Goal: Communication & Community: Answer question/provide support

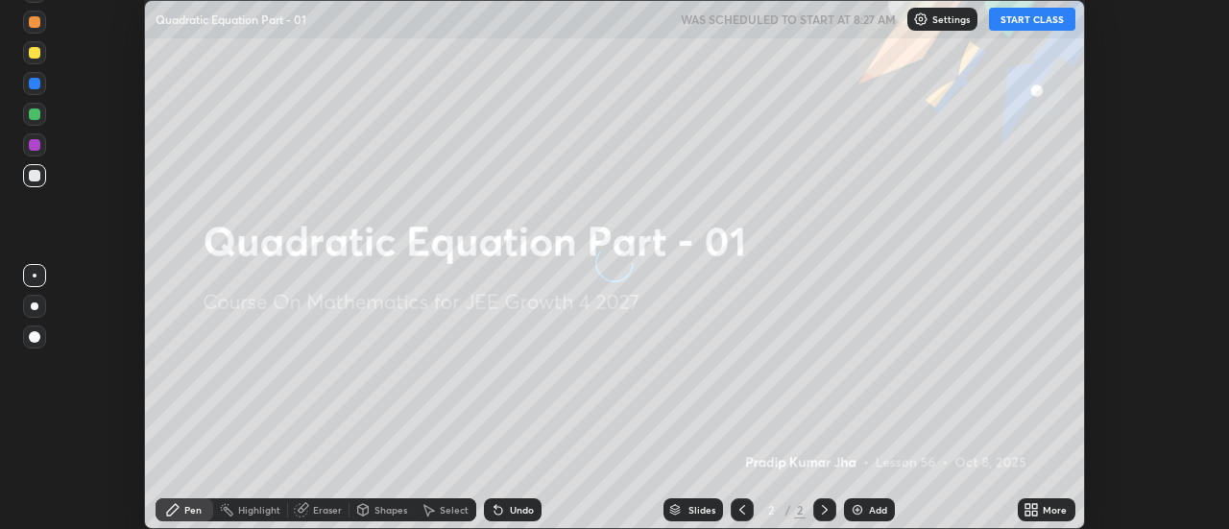
scroll to position [529, 1229]
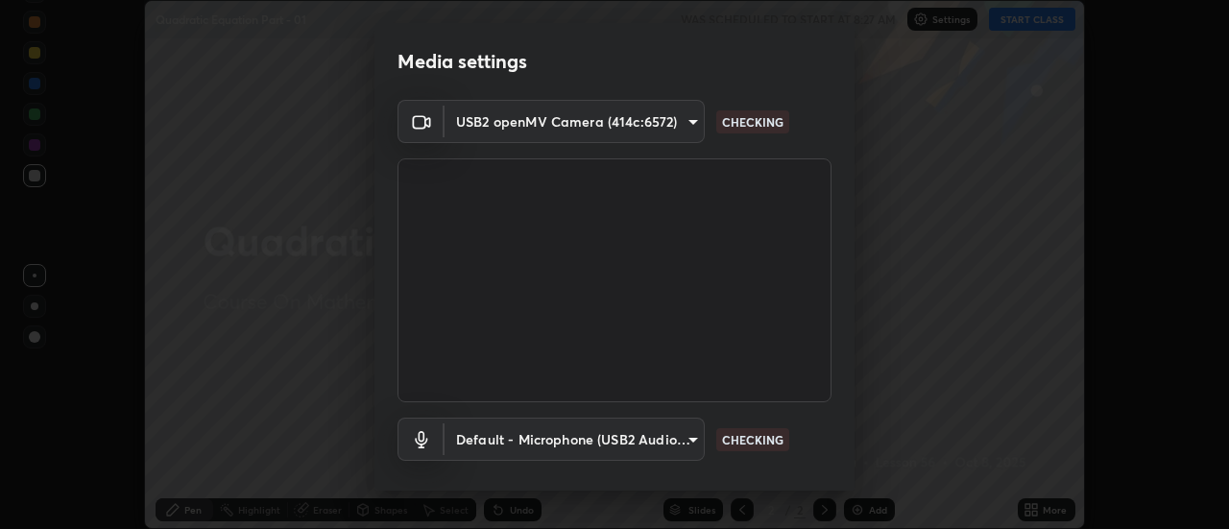
click at [570, 127] on body "Erase all Quadratic Equation Part - 01 WAS SCHEDULED TO START AT 8:27 AM Settin…" at bounding box center [614, 264] width 1229 height 529
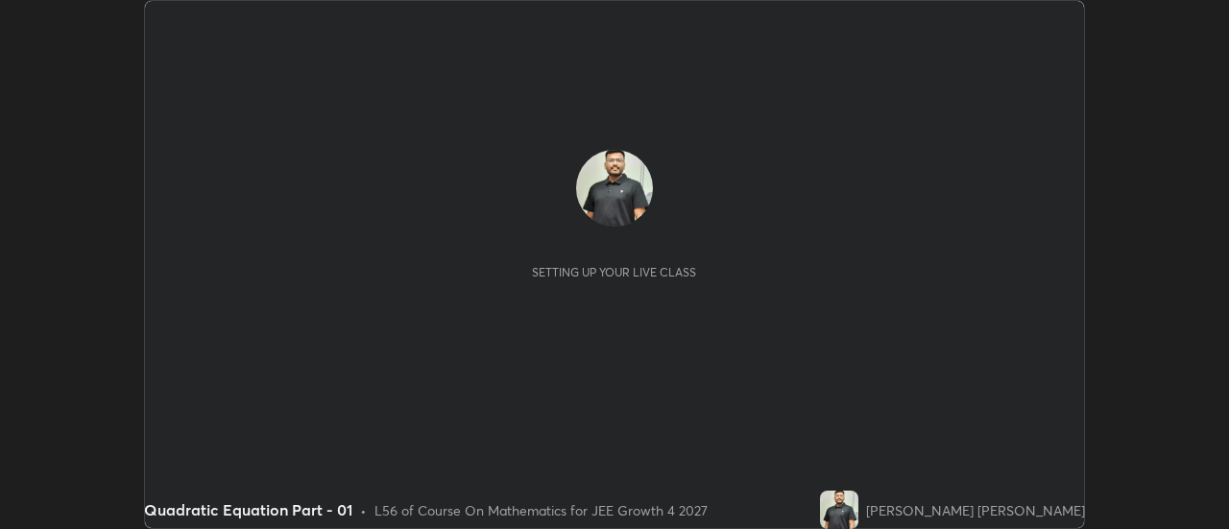
scroll to position [529, 1229]
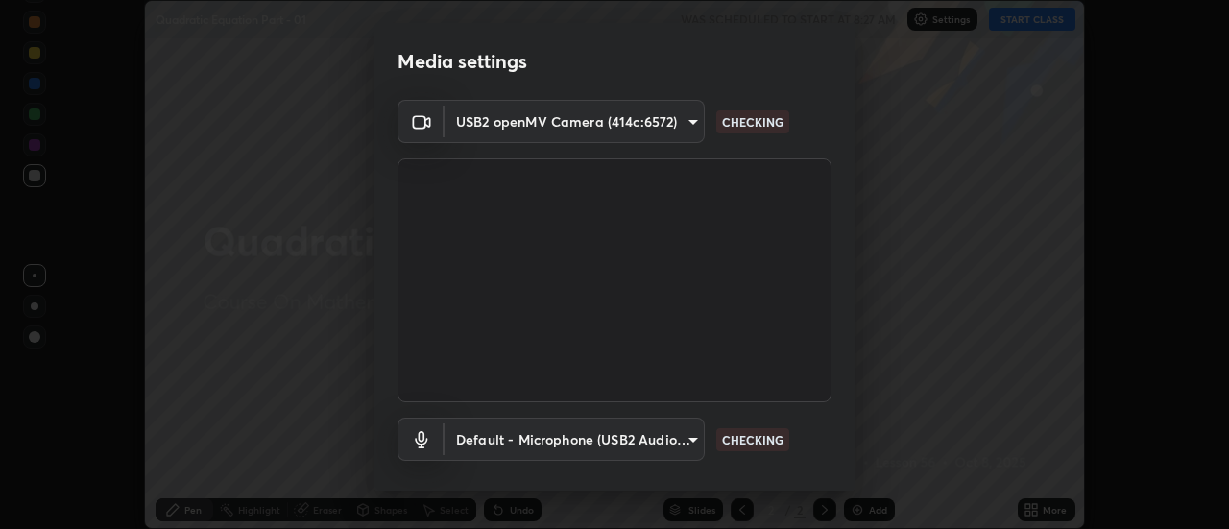
click at [597, 120] on body "Erase all Quadratic Equation Part - 01 WAS SCHEDULED TO START AT 8:27 AM Settin…" at bounding box center [614, 264] width 1229 height 529
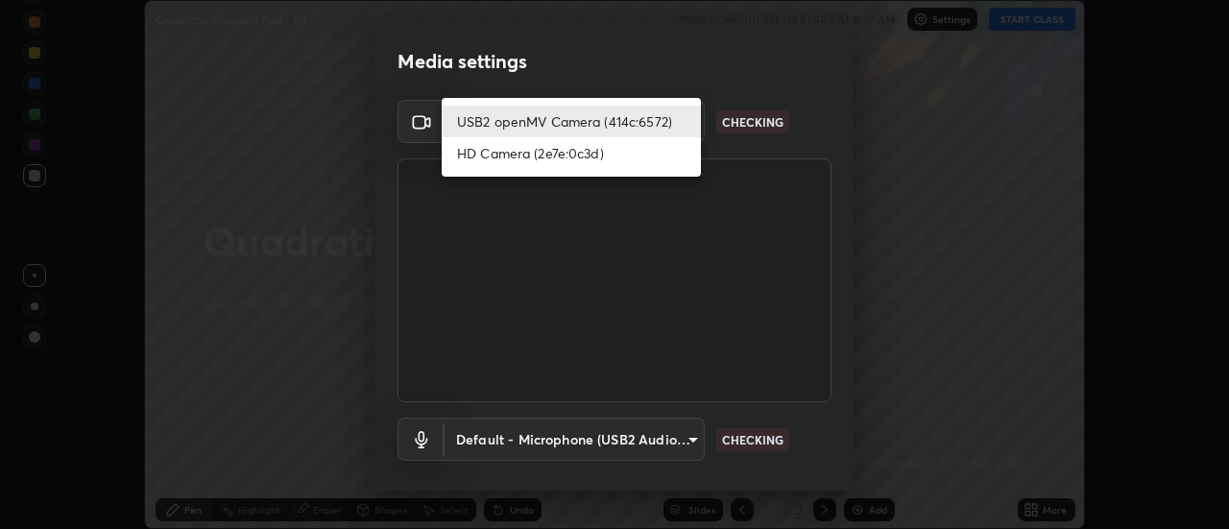
click at [555, 161] on li "HD Camera (2e7e:0c3d)" at bounding box center [571, 153] width 259 height 32
type input "751d449d604e4b96ecedde1e1f6f716fb17d1e84b34bafc94373a3023f52de87"
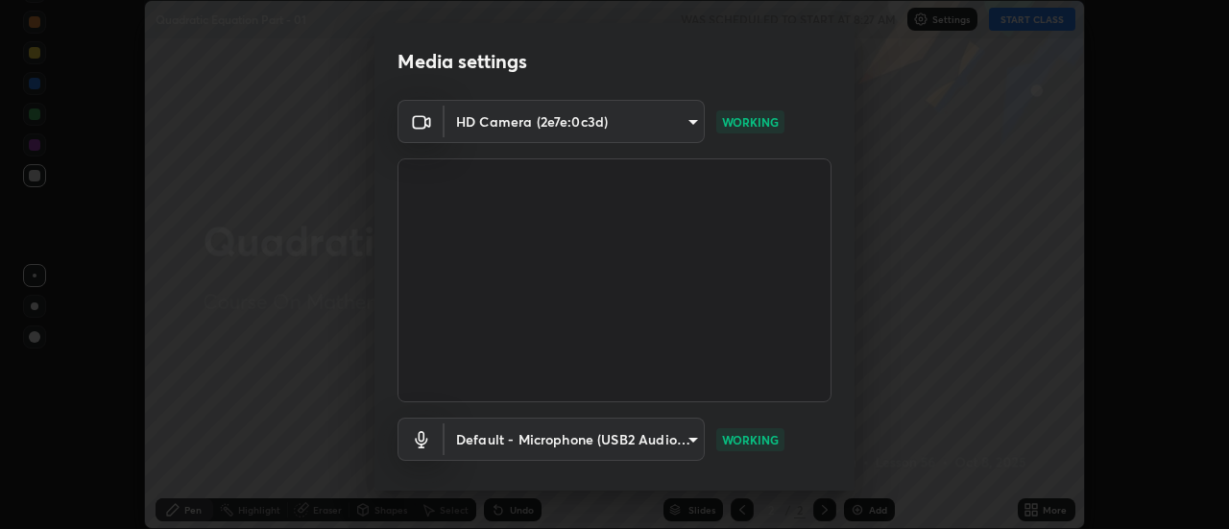
scroll to position [101, 0]
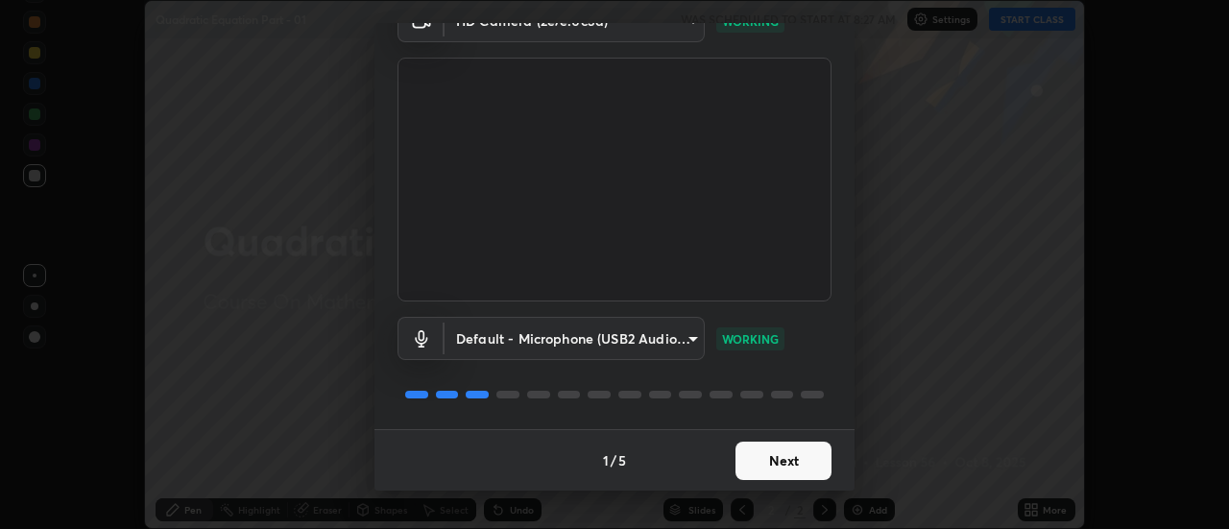
click at [802, 476] on button "Next" at bounding box center [783, 461] width 96 height 38
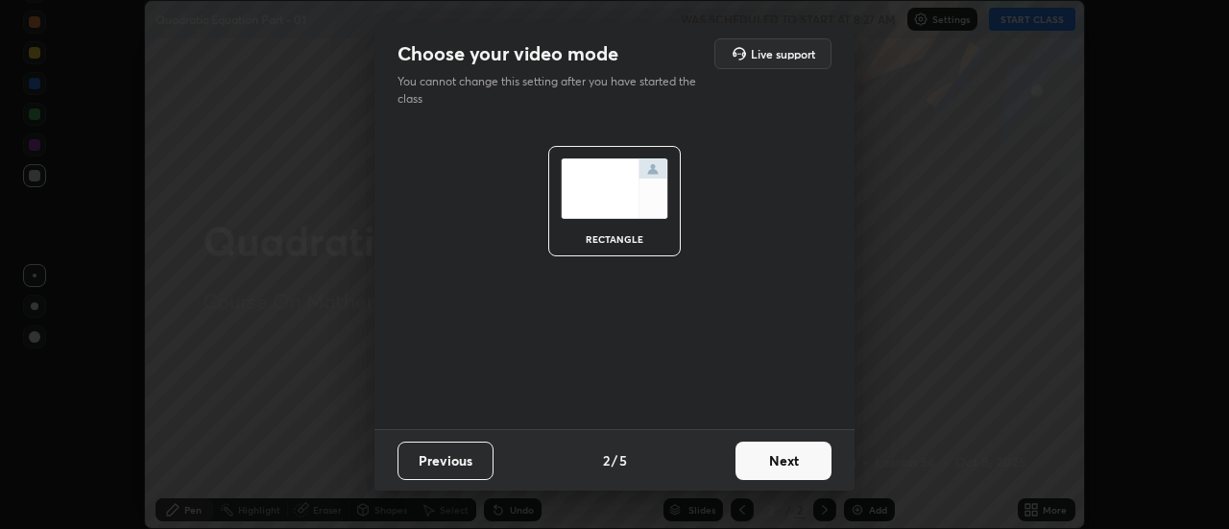
click at [820, 478] on button "Next" at bounding box center [783, 461] width 96 height 38
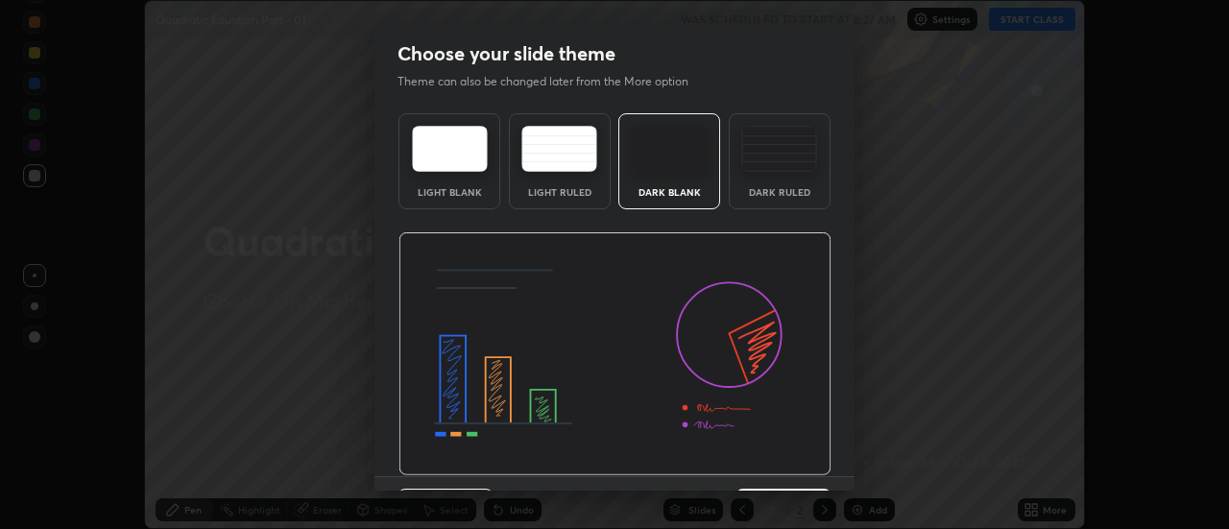
scroll to position [47, 0]
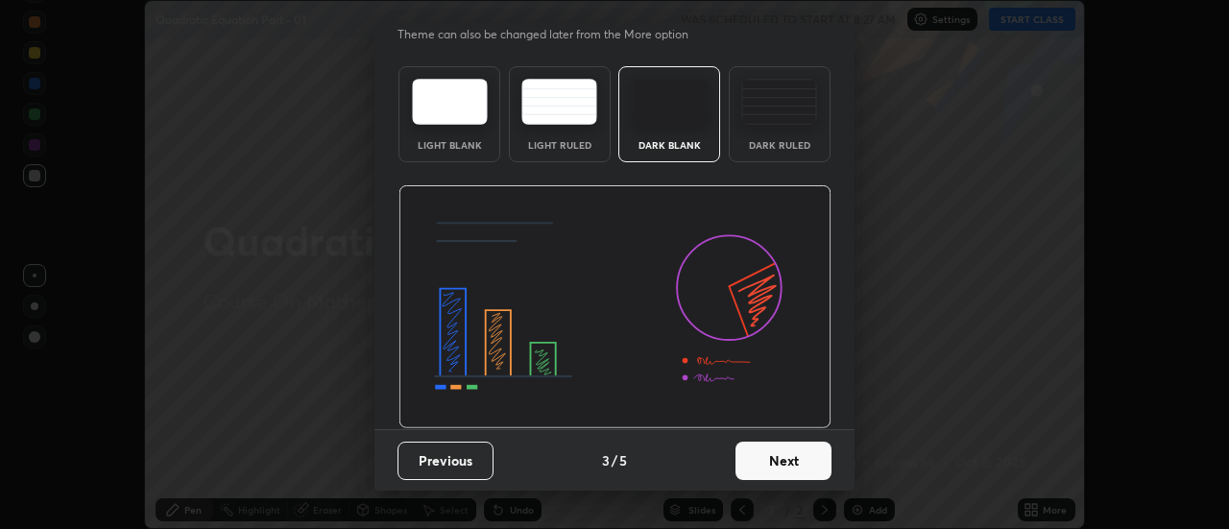
click at [809, 464] on button "Next" at bounding box center [783, 461] width 96 height 38
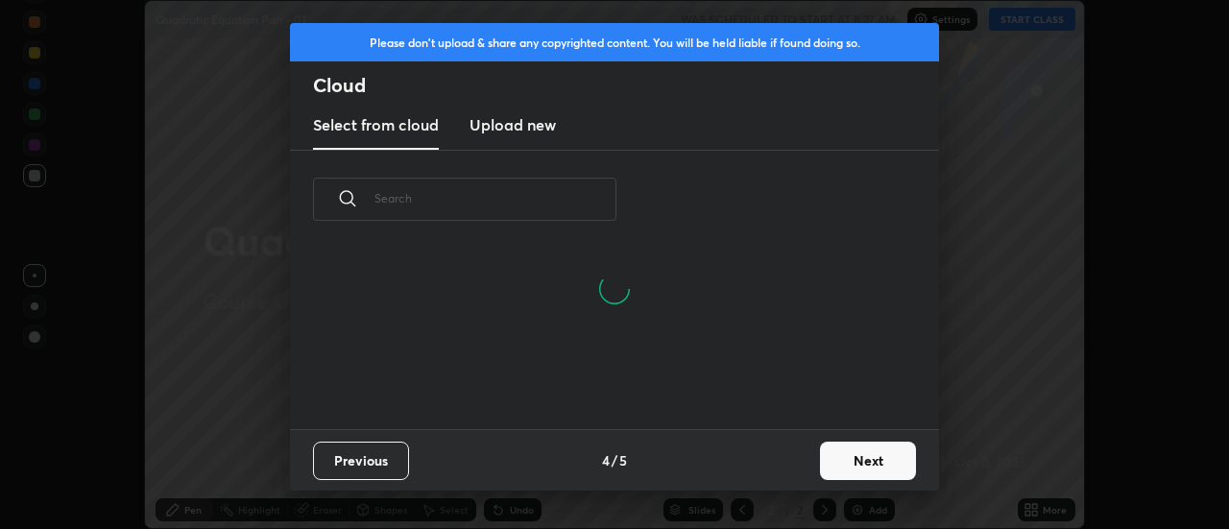
click at [858, 456] on button "Next" at bounding box center [868, 461] width 96 height 38
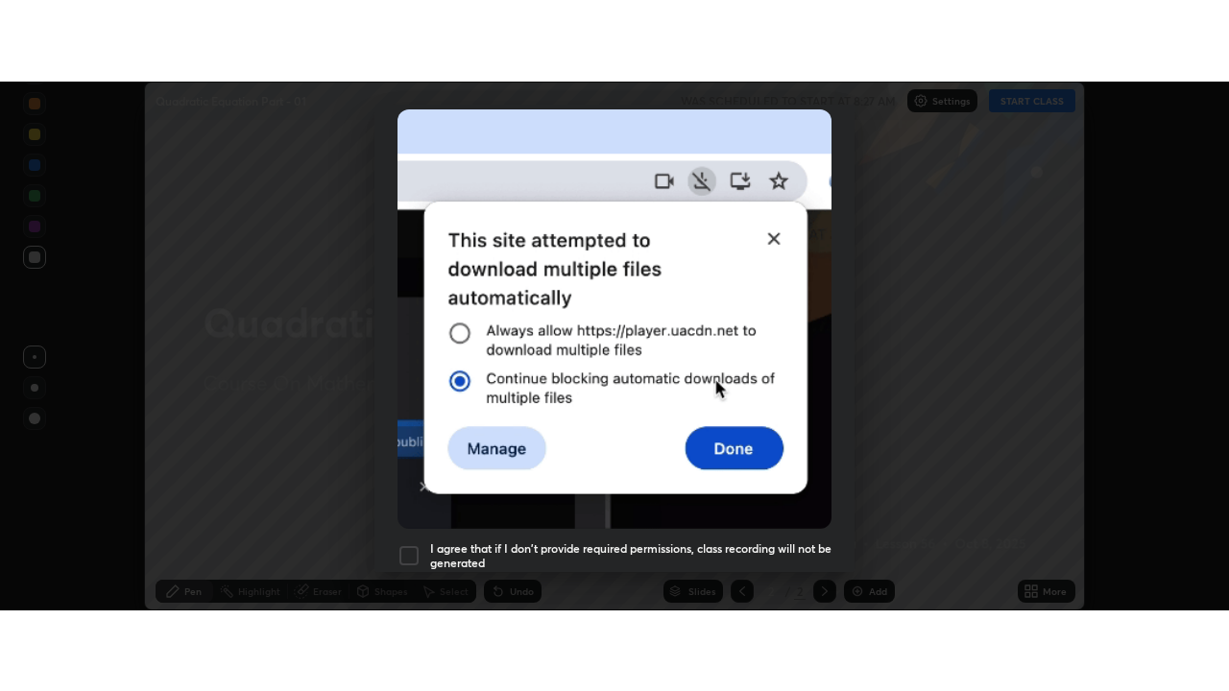
scroll to position [492, 0]
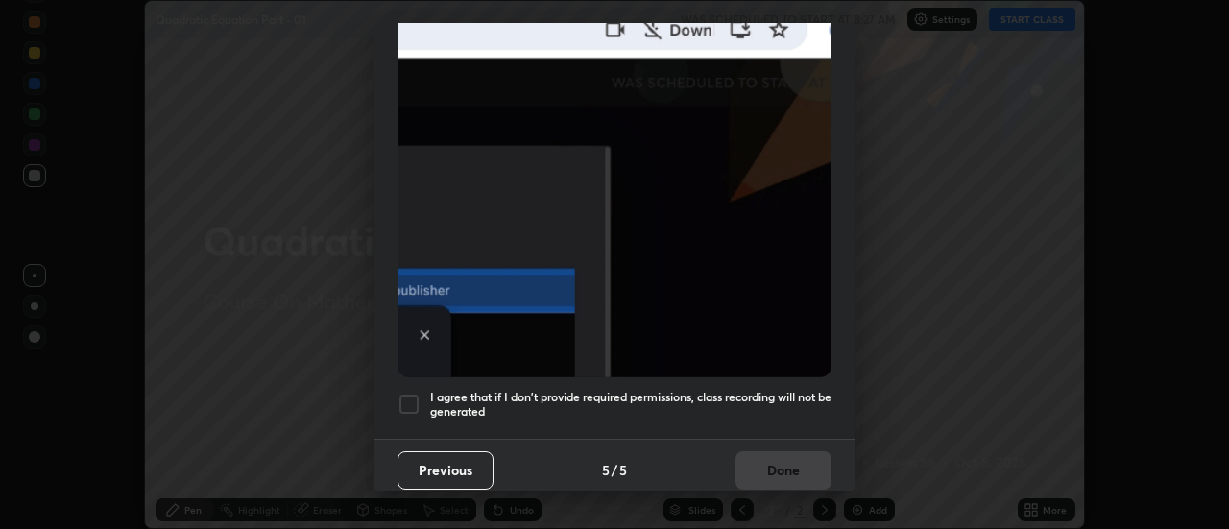
click at [422, 395] on div "I agree that if I don't provide required permissions, class recording will not …" at bounding box center [614, 404] width 434 height 23
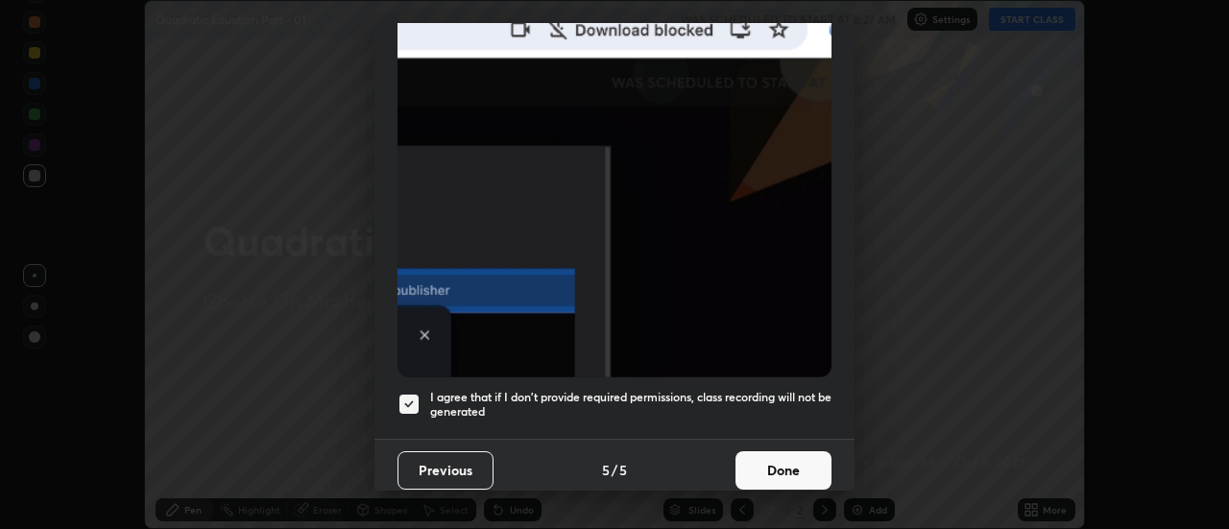
click at [768, 475] on button "Done" at bounding box center [783, 470] width 96 height 38
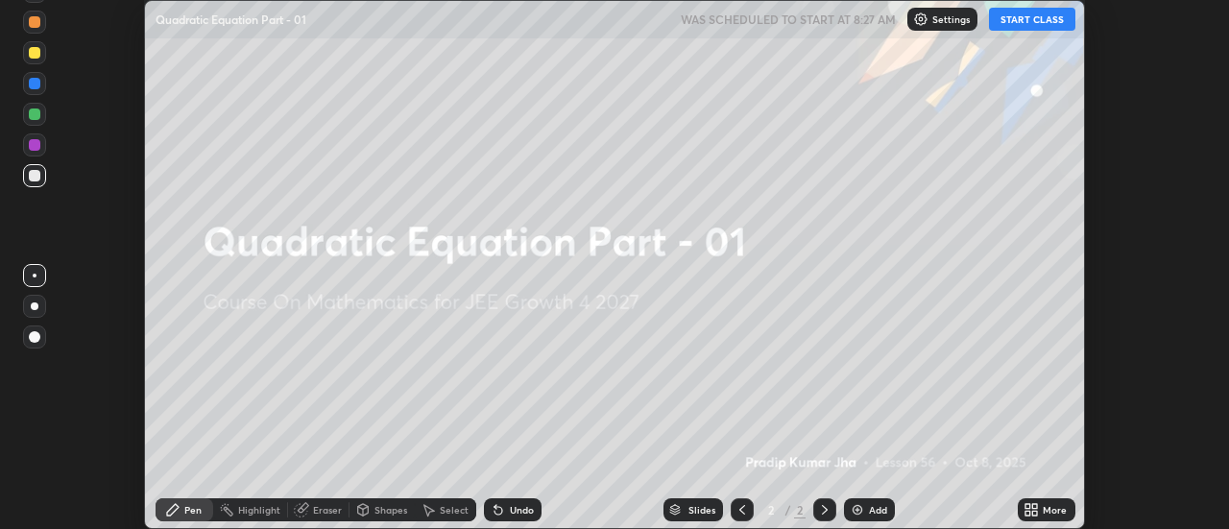
click at [1039, 29] on button "START CLASS" at bounding box center [1032, 19] width 86 height 23
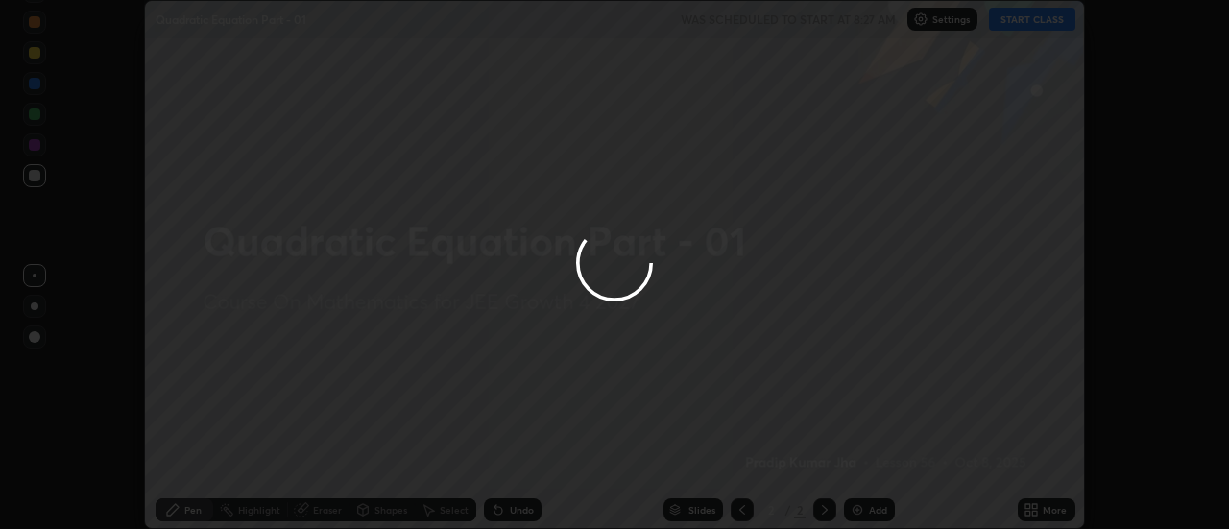
click at [1046, 24] on div at bounding box center [614, 264] width 1229 height 529
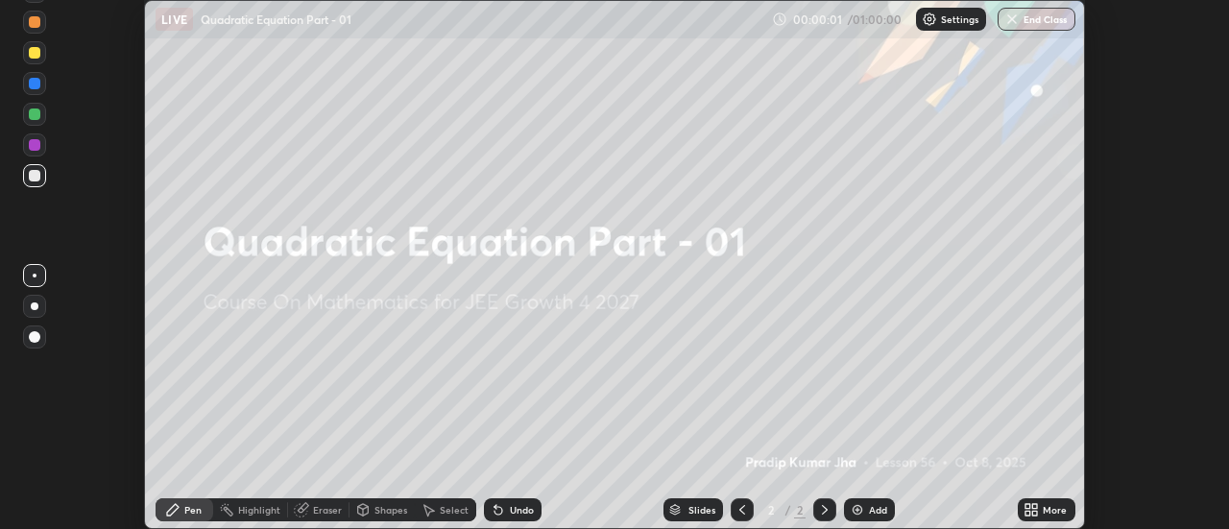
click at [1036, 519] on div "More" at bounding box center [1046, 509] width 58 height 23
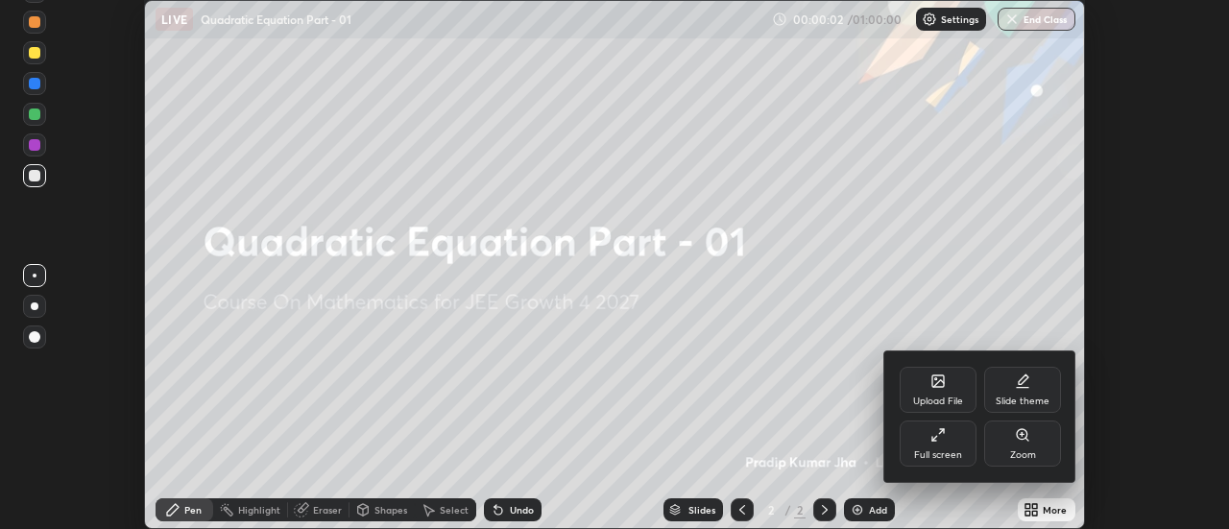
click at [960, 444] on div "Full screen" at bounding box center [937, 443] width 77 height 46
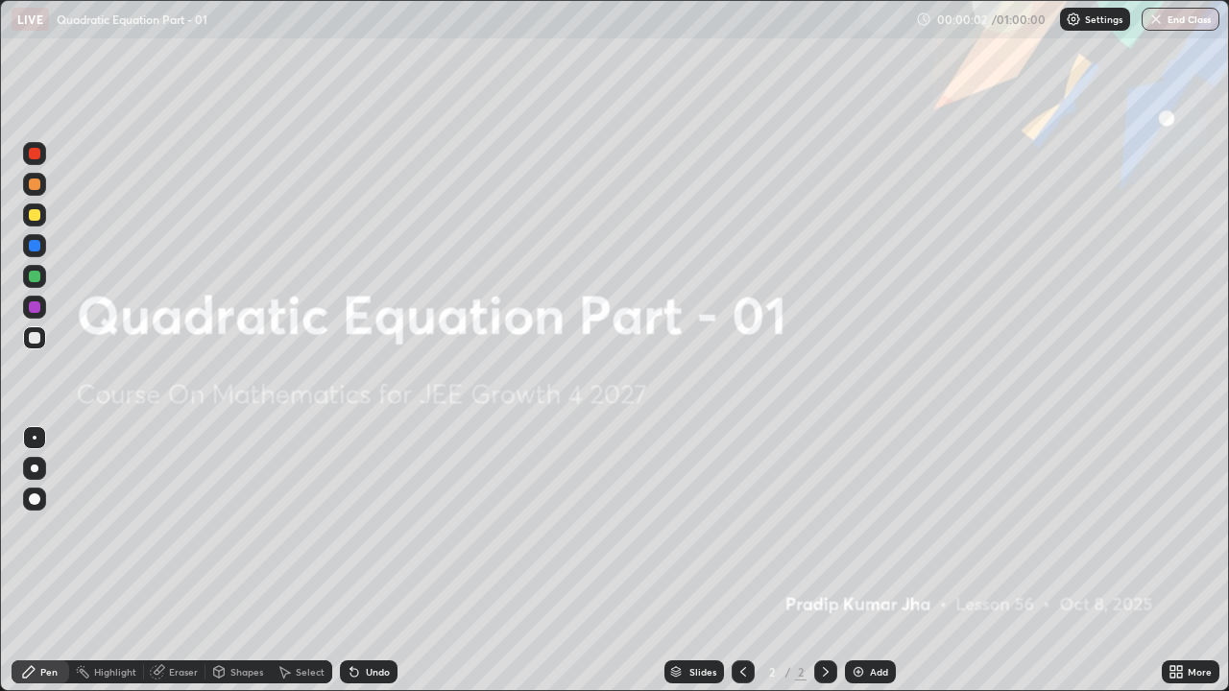
scroll to position [691, 1229]
click at [873, 528] on div "Add" at bounding box center [870, 671] width 51 height 23
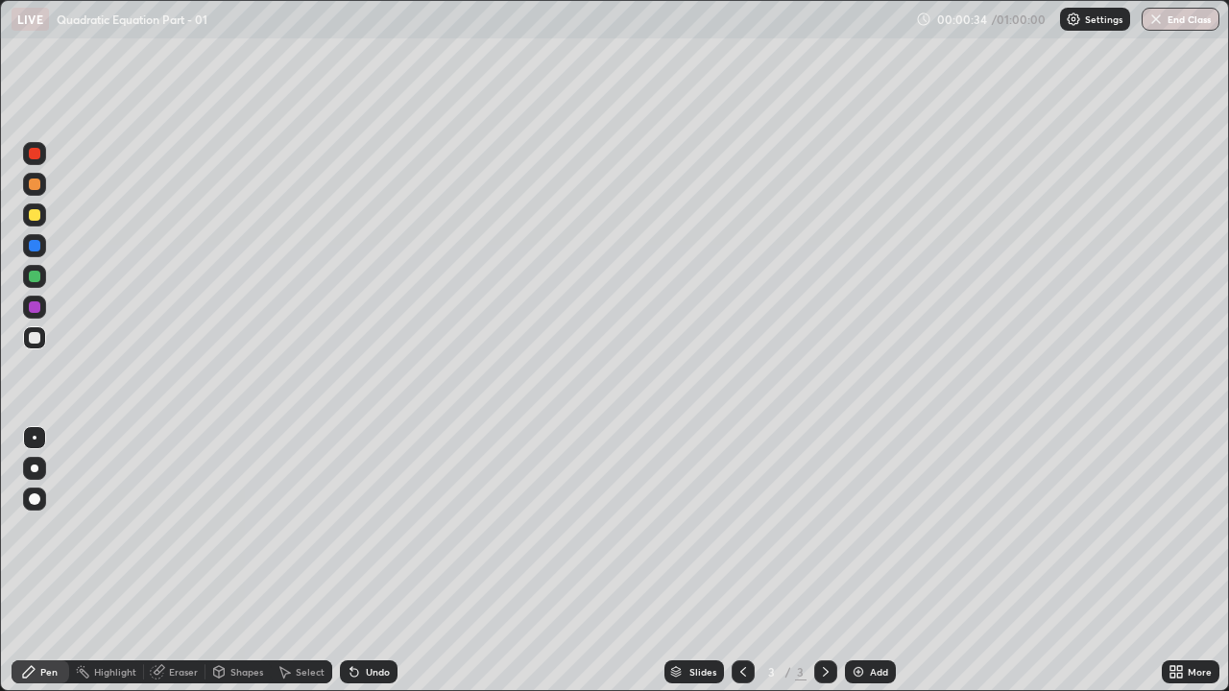
click at [43, 528] on div "Pen" at bounding box center [48, 672] width 17 height 10
click at [39, 215] on div at bounding box center [35, 215] width 12 height 12
click at [44, 337] on div at bounding box center [34, 337] width 23 height 23
click at [353, 528] on icon at bounding box center [354, 673] width 8 height 8
click at [33, 278] on div at bounding box center [35, 277] width 12 height 12
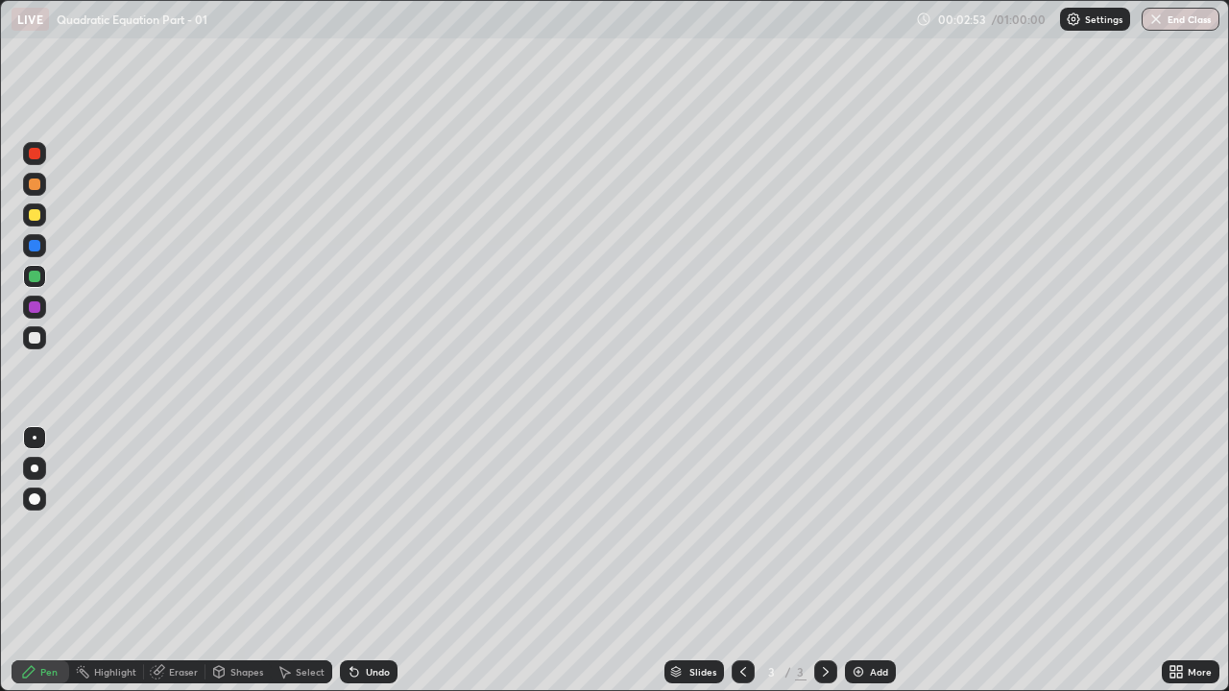
click at [217, 528] on icon at bounding box center [219, 670] width 11 height 3
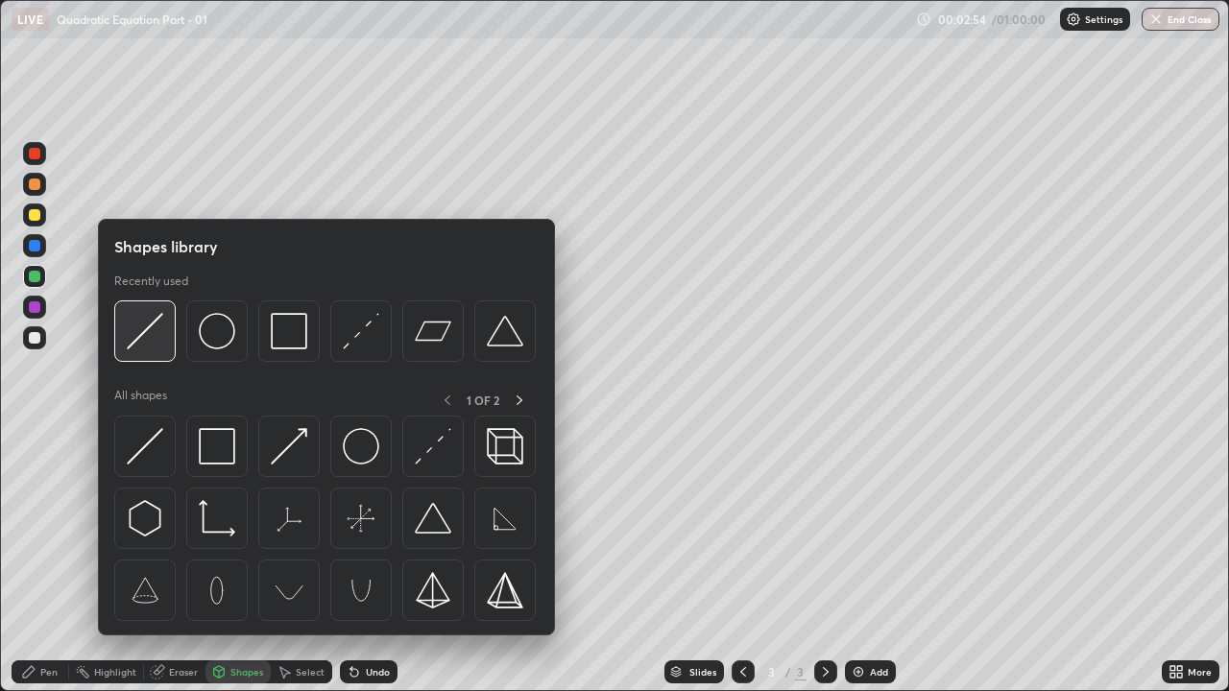
click at [147, 339] on img at bounding box center [145, 331] width 36 height 36
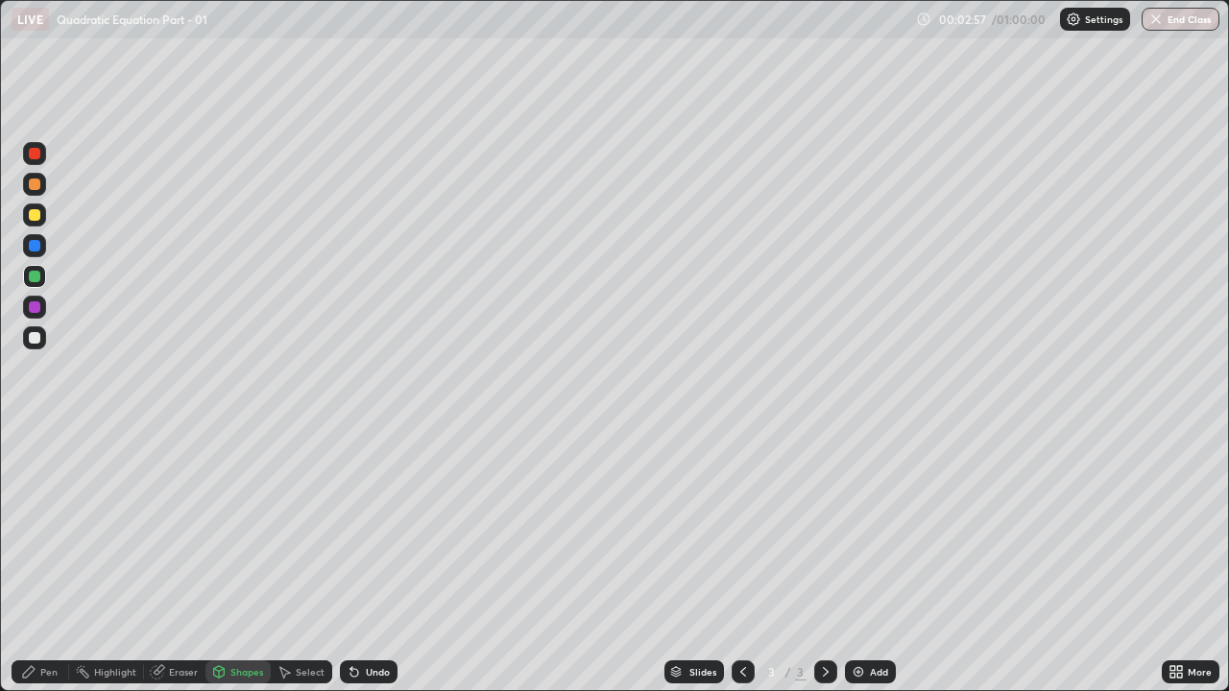
click at [61, 528] on div "Pen" at bounding box center [41, 671] width 58 height 23
click at [41, 339] on div at bounding box center [34, 337] width 23 height 23
click at [377, 528] on div "Undo" at bounding box center [378, 672] width 24 height 10
click at [372, 528] on div "Undo" at bounding box center [378, 672] width 24 height 10
click at [255, 528] on div "Shapes" at bounding box center [237, 671] width 65 height 23
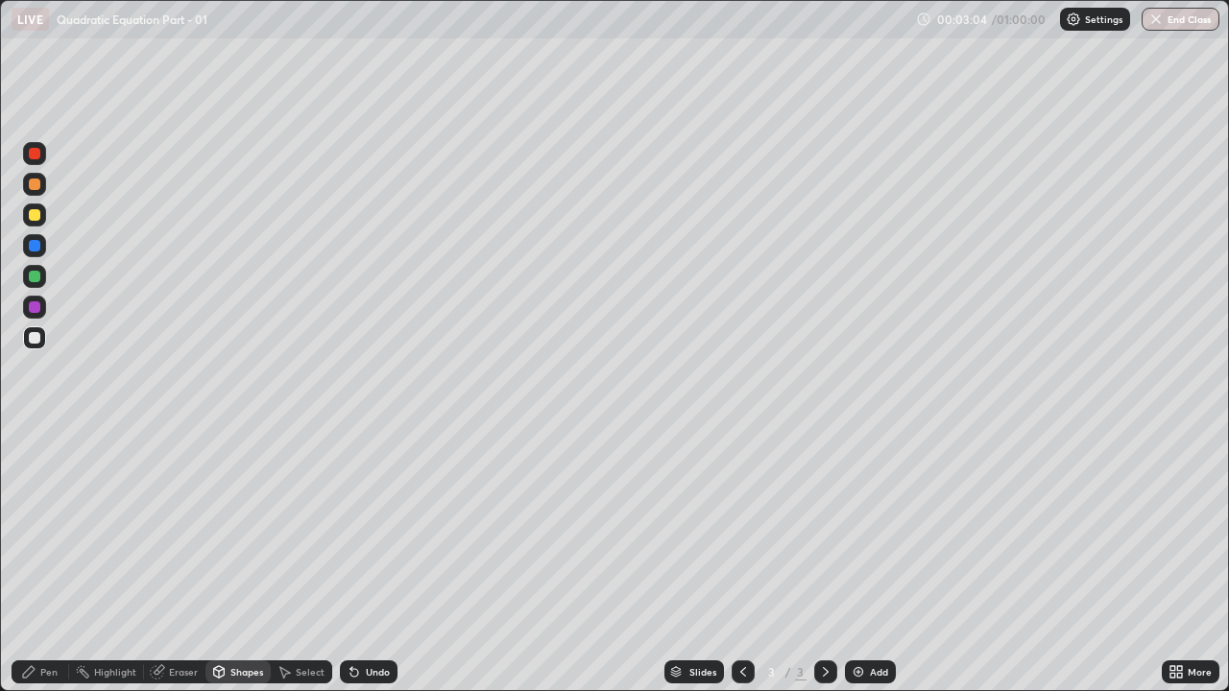
click at [66, 528] on div "Pen" at bounding box center [41, 671] width 58 height 23
click at [171, 528] on div "Eraser" at bounding box center [183, 672] width 29 height 10
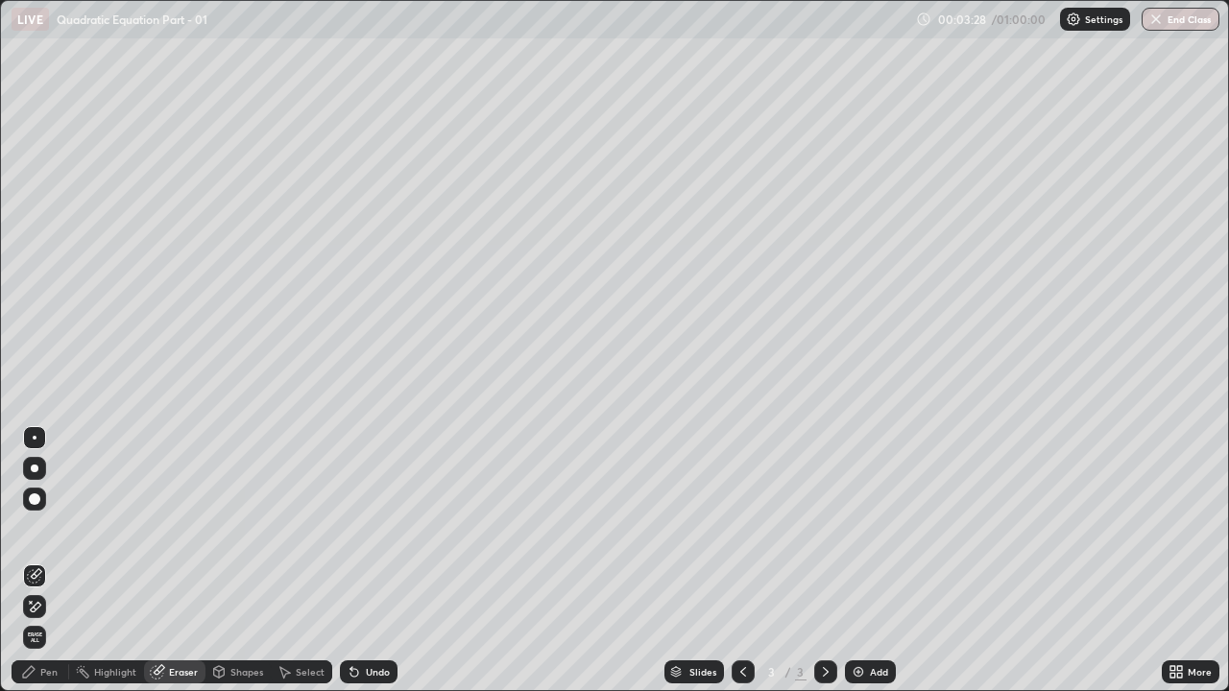
click at [40, 528] on div at bounding box center [34, 606] width 23 height 23
click at [44, 528] on div "Pen" at bounding box center [48, 672] width 17 height 10
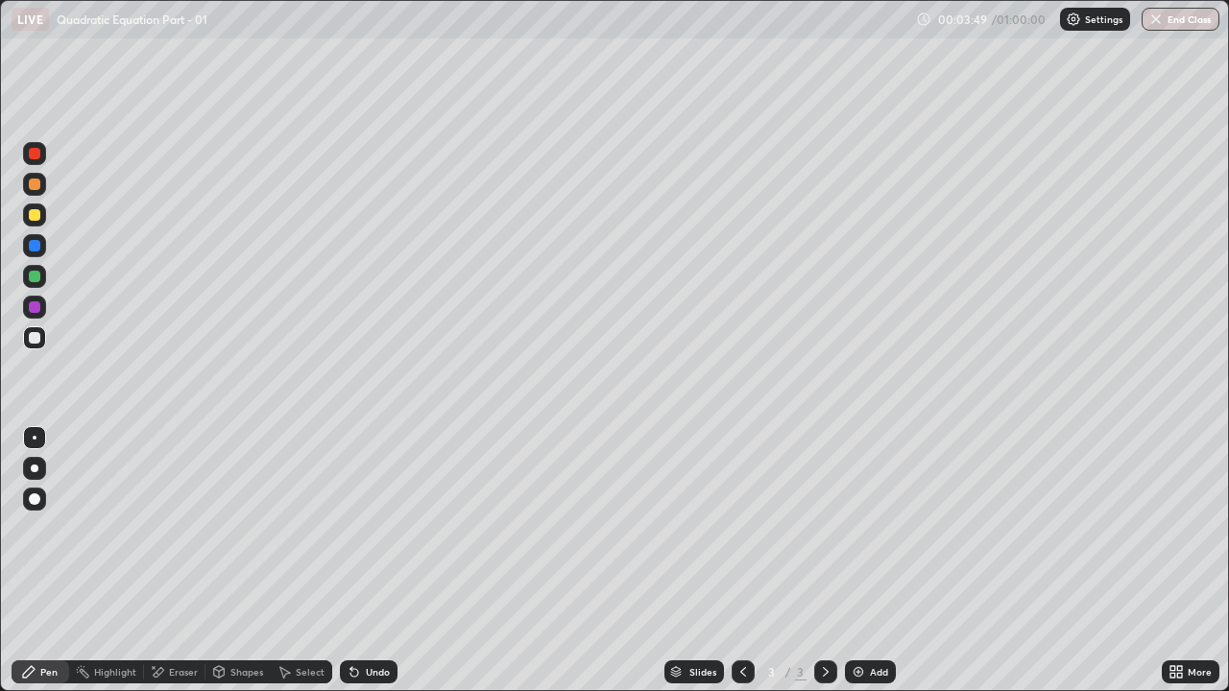
click at [35, 305] on div at bounding box center [35, 307] width 12 height 12
click at [37, 212] on div at bounding box center [35, 215] width 12 height 12
click at [367, 528] on div "Undo" at bounding box center [369, 671] width 58 height 23
click at [36, 338] on div at bounding box center [35, 338] width 12 height 12
click at [878, 528] on div "Add" at bounding box center [879, 672] width 18 height 10
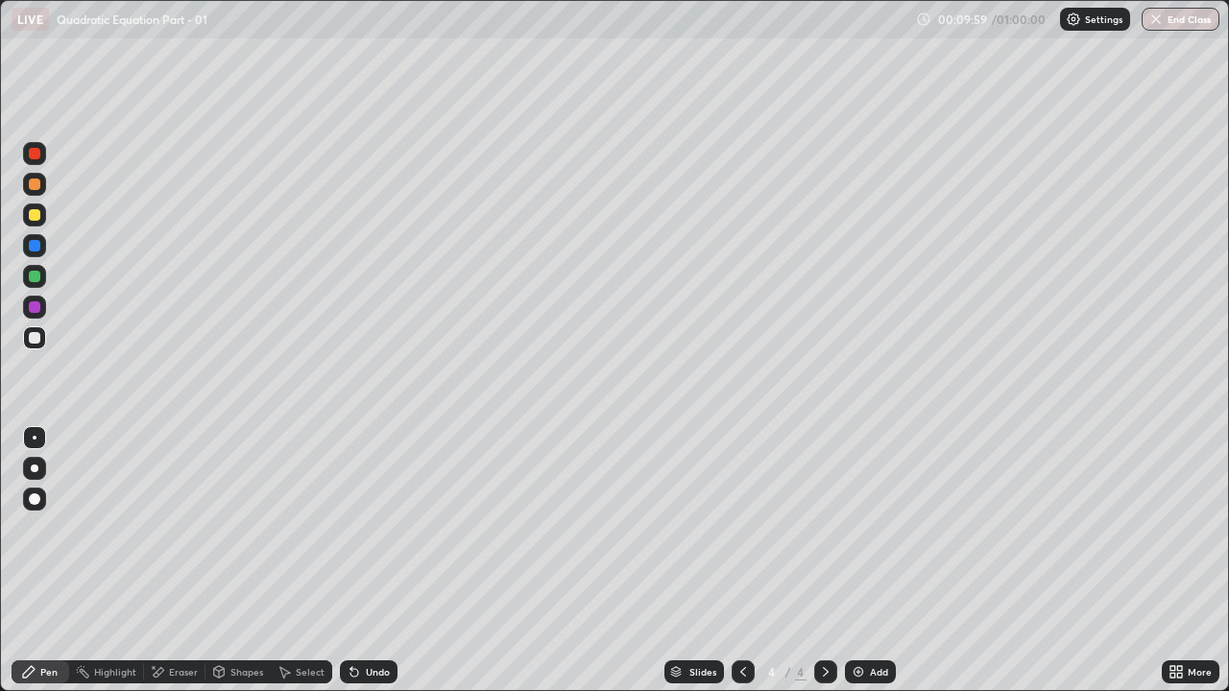
click at [741, 528] on icon at bounding box center [742, 671] width 15 height 15
click at [824, 528] on icon at bounding box center [825, 671] width 15 height 15
click at [53, 528] on div "Pen" at bounding box center [41, 671] width 58 height 23
click at [41, 278] on div at bounding box center [34, 276] width 23 height 23
click at [36, 339] on div at bounding box center [35, 338] width 12 height 12
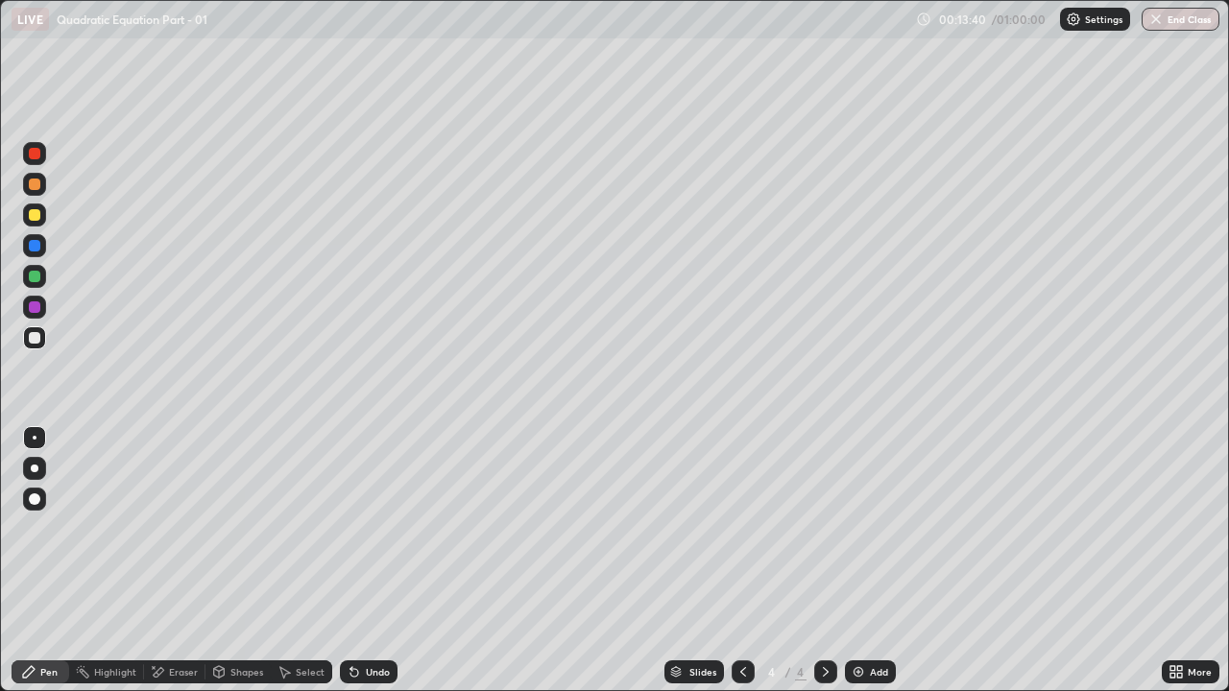
click at [36, 276] on div at bounding box center [35, 277] width 12 height 12
click at [33, 338] on div at bounding box center [35, 338] width 12 height 12
click at [43, 272] on div at bounding box center [34, 276] width 23 height 23
click at [366, 528] on div "Undo" at bounding box center [378, 672] width 24 height 10
click at [362, 528] on div "Undo" at bounding box center [369, 671] width 58 height 23
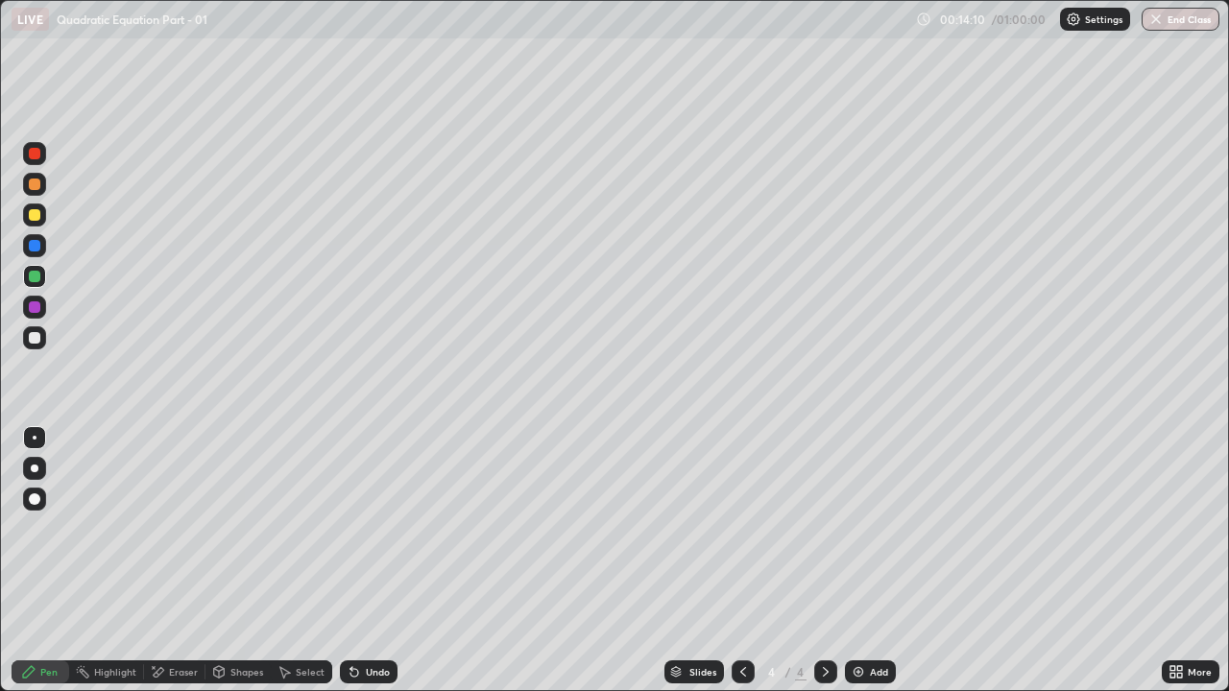
click at [42, 339] on div at bounding box center [34, 337] width 23 height 23
click at [361, 528] on div "Undo" at bounding box center [369, 671] width 58 height 23
click at [42, 281] on div at bounding box center [34, 276] width 23 height 23
click at [39, 528] on div "Pen" at bounding box center [41, 671] width 58 height 23
click at [35, 339] on div at bounding box center [35, 338] width 12 height 12
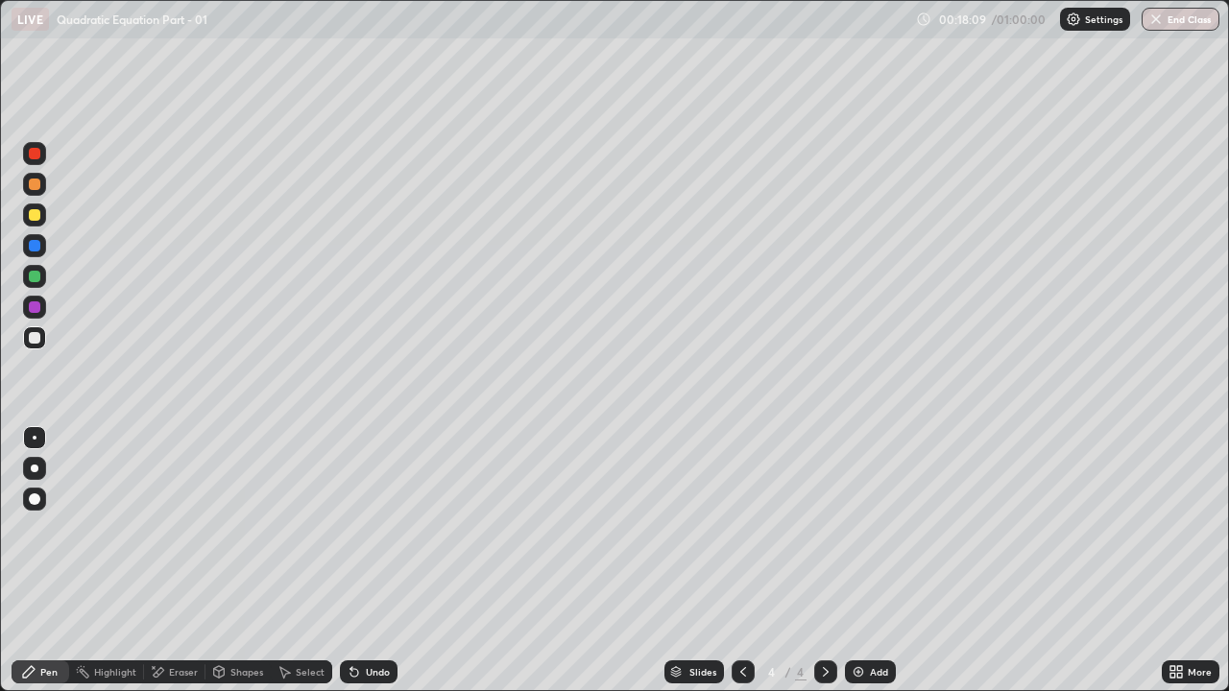
click at [39, 220] on div at bounding box center [34, 214] width 23 height 23
click at [42, 337] on div at bounding box center [34, 337] width 23 height 23
click at [865, 528] on div "Add" at bounding box center [870, 671] width 51 height 23
click at [731, 528] on div at bounding box center [742, 671] width 23 height 23
click at [822, 528] on icon at bounding box center [825, 671] width 15 height 15
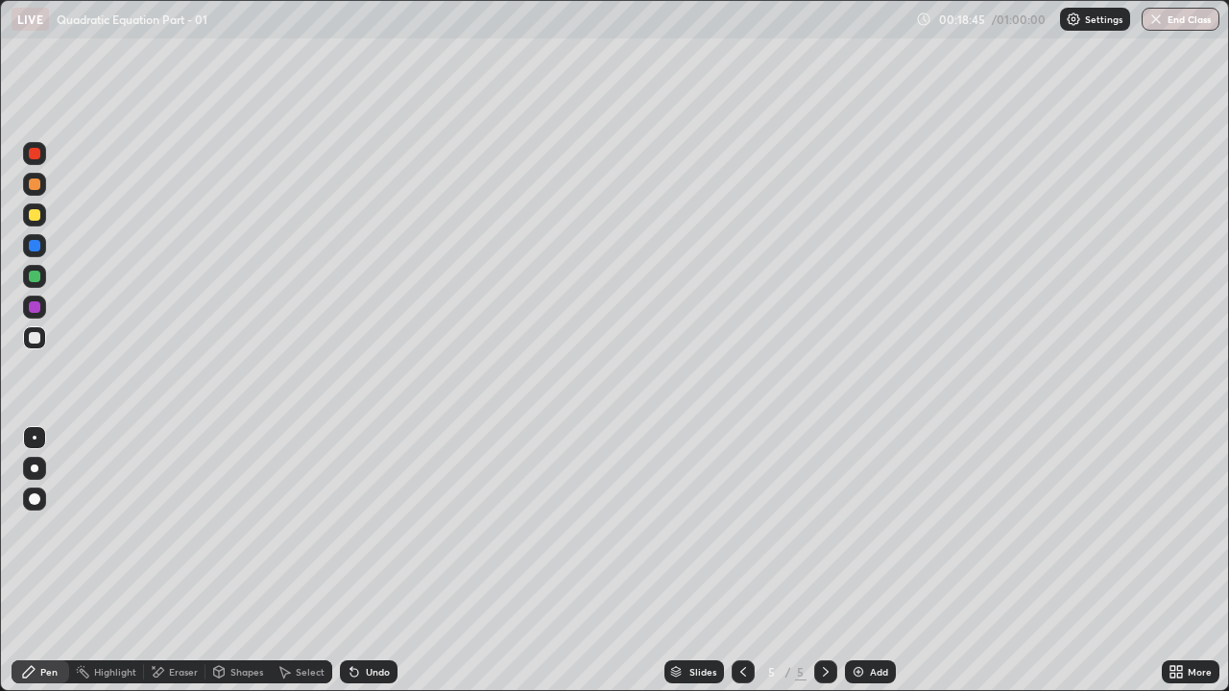
click at [35, 213] on div at bounding box center [35, 215] width 12 height 12
click at [38, 332] on div at bounding box center [34, 337] width 23 height 23
click at [39, 280] on div at bounding box center [34, 276] width 23 height 23
click at [41, 221] on div at bounding box center [34, 214] width 23 height 23
click at [35, 336] on div at bounding box center [35, 338] width 12 height 12
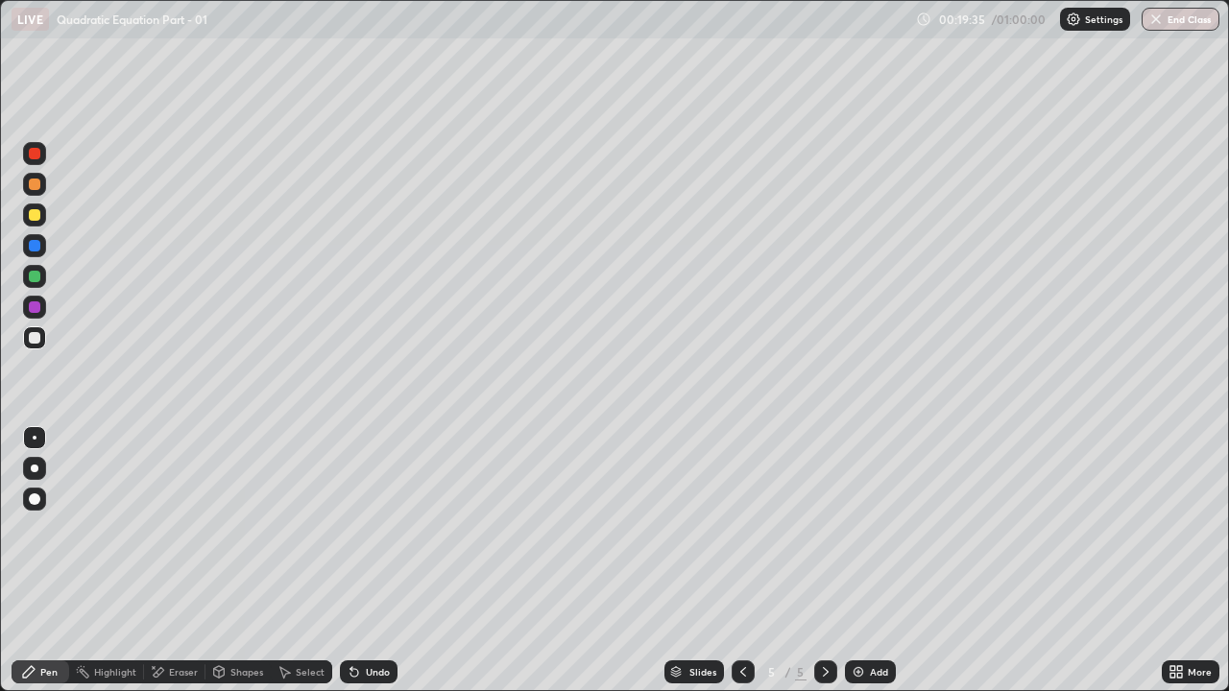
click at [33, 278] on div at bounding box center [35, 277] width 12 height 12
click at [732, 528] on div at bounding box center [742, 671] width 23 height 23
click at [832, 528] on div at bounding box center [825, 672] width 23 height 38
click at [256, 528] on div "Shapes" at bounding box center [246, 672] width 33 height 10
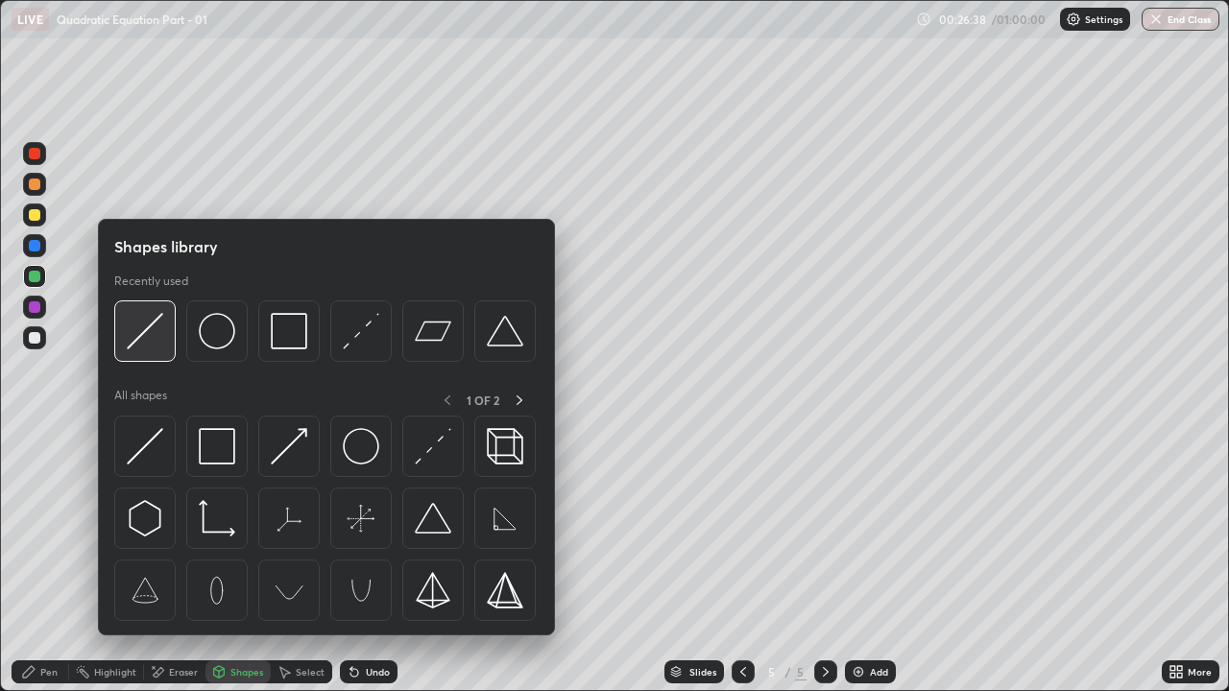
click at [157, 339] on img at bounding box center [145, 331] width 36 height 36
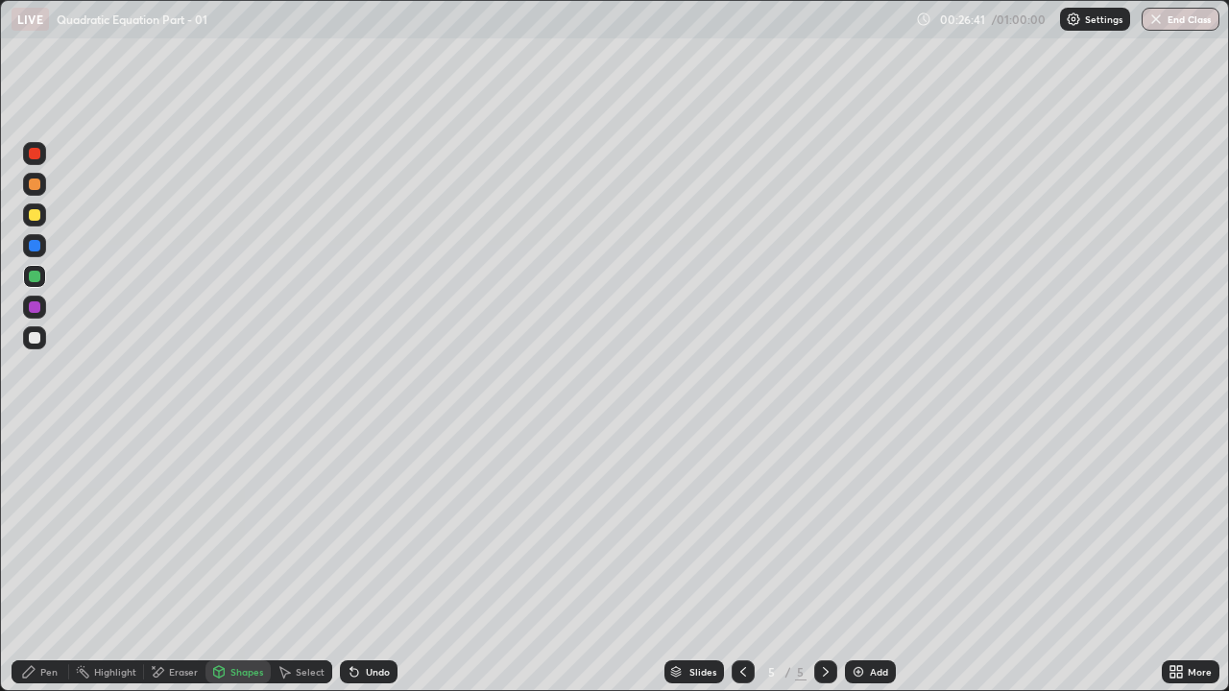
click at [40, 528] on div "Pen" at bounding box center [48, 672] width 17 height 10
click at [36, 338] on div at bounding box center [35, 338] width 12 height 12
click at [36, 215] on div at bounding box center [35, 215] width 12 height 12
click at [38, 338] on div at bounding box center [35, 338] width 12 height 12
click at [45, 218] on div at bounding box center [34, 214] width 23 height 23
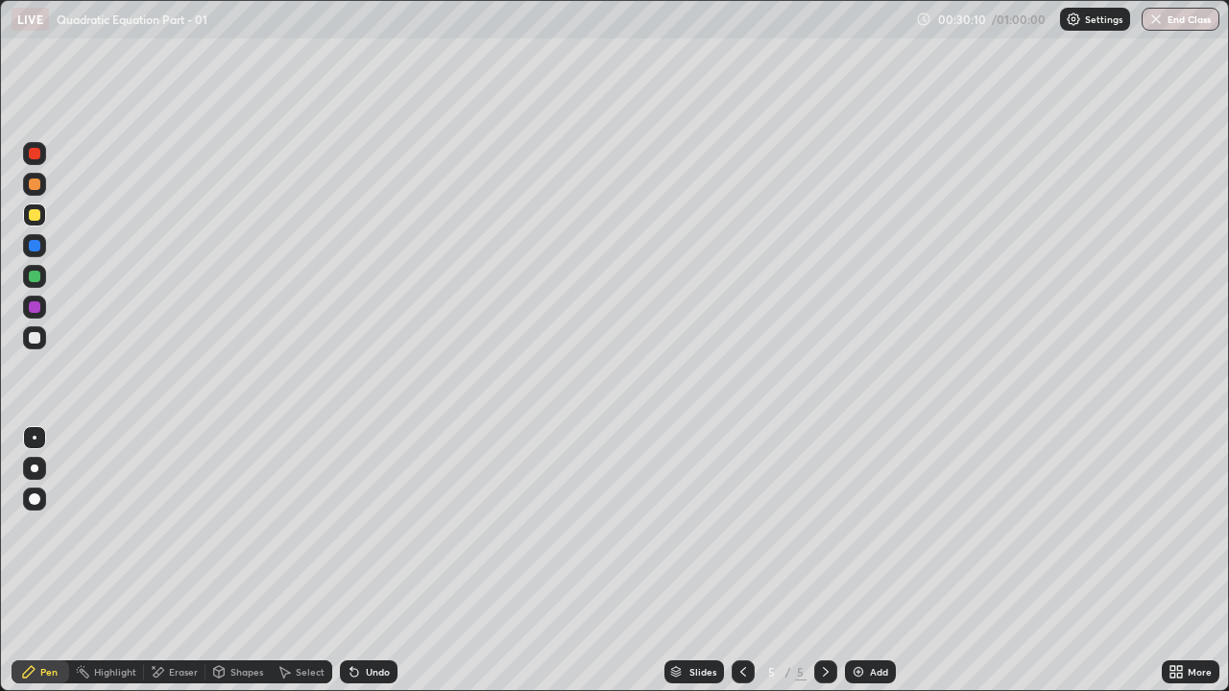
click at [38, 339] on div at bounding box center [35, 338] width 12 height 12
click at [179, 528] on div "Eraser" at bounding box center [183, 672] width 29 height 10
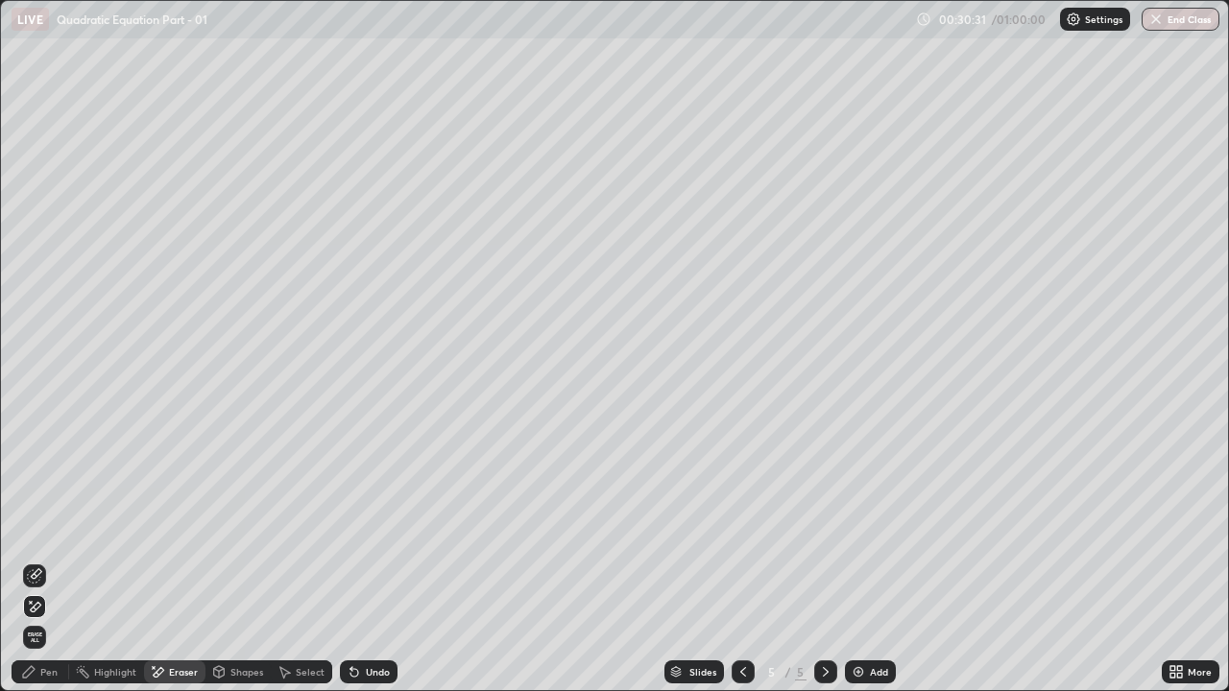
click at [63, 528] on div "Pen" at bounding box center [41, 671] width 58 height 23
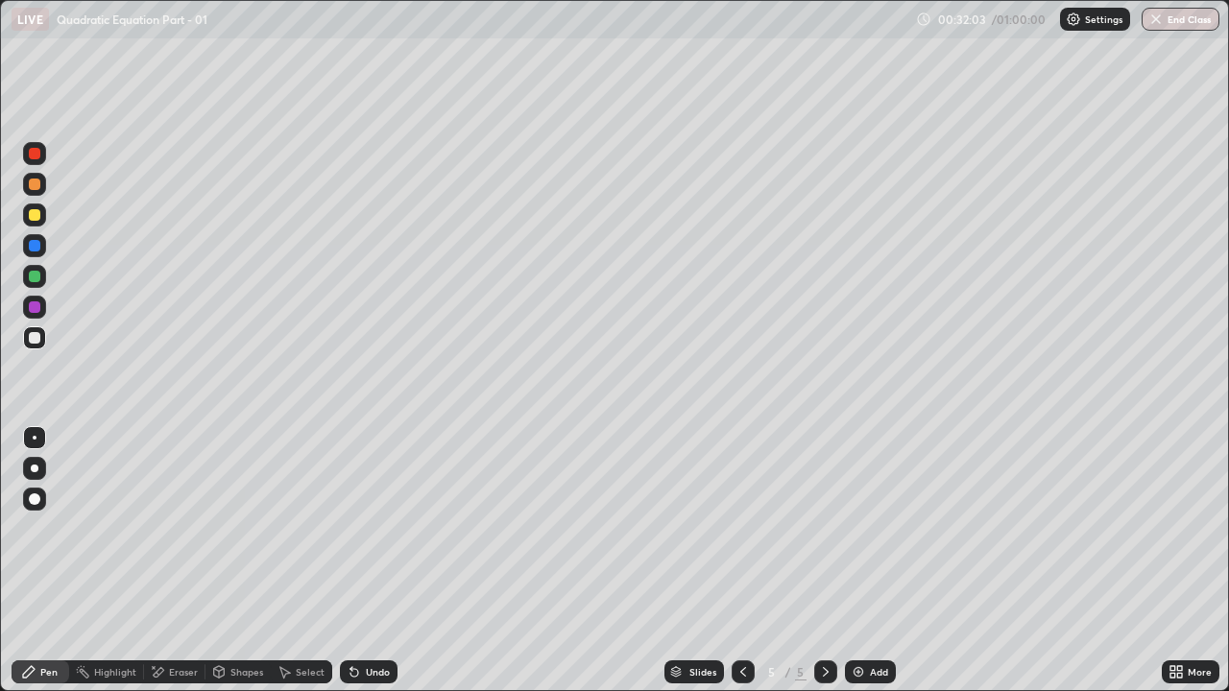
click at [874, 528] on div "Add" at bounding box center [879, 672] width 18 height 10
click at [37, 183] on div at bounding box center [35, 185] width 12 height 12
click at [36, 333] on div at bounding box center [35, 338] width 12 height 12
click at [359, 528] on div "Undo" at bounding box center [369, 671] width 58 height 23
click at [366, 528] on div "Undo" at bounding box center [378, 672] width 24 height 10
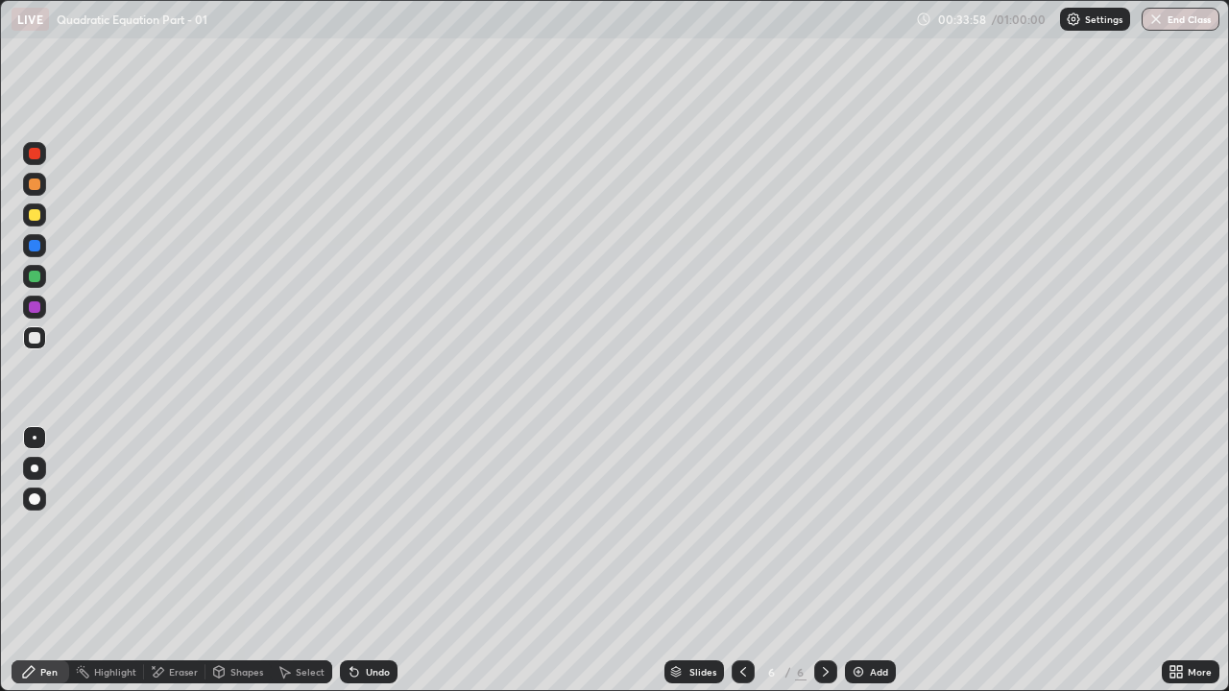
click at [38, 279] on div at bounding box center [35, 277] width 12 height 12
click at [35, 340] on div at bounding box center [35, 338] width 12 height 12
click at [739, 528] on icon at bounding box center [742, 671] width 15 height 15
click at [823, 528] on icon at bounding box center [825, 671] width 15 height 15
click at [230, 528] on div "Shapes" at bounding box center [246, 672] width 33 height 10
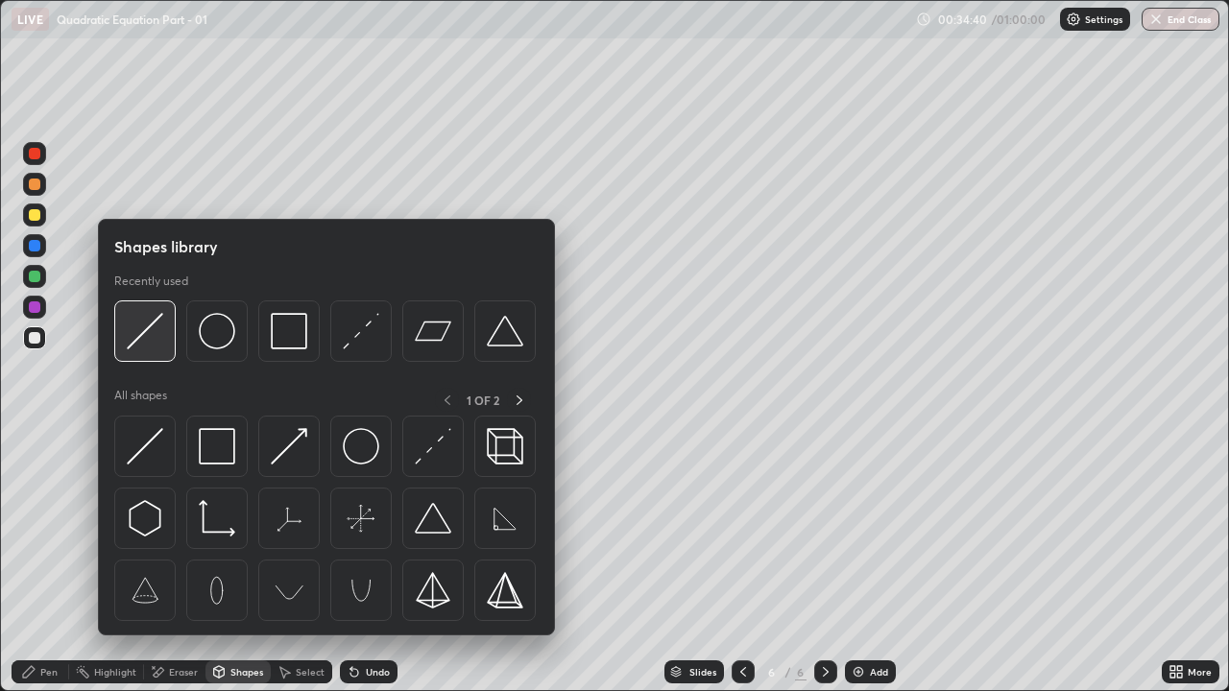
click at [146, 336] on img at bounding box center [145, 331] width 36 height 36
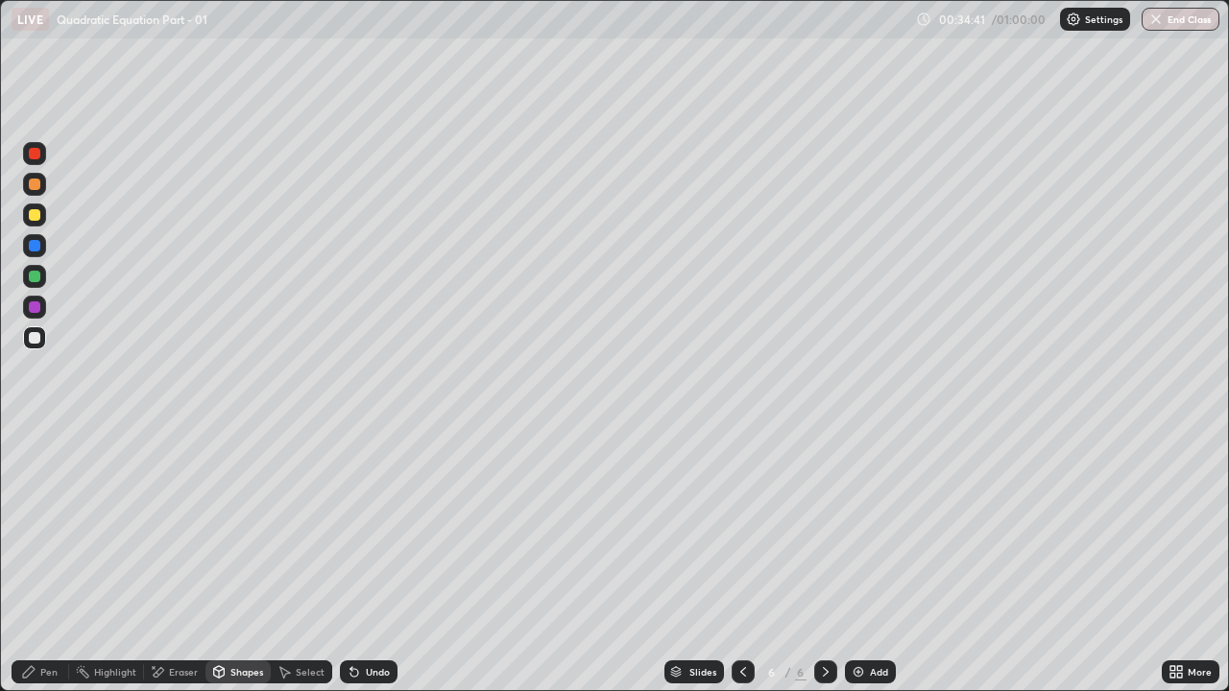
click at [36, 215] on div at bounding box center [35, 215] width 12 height 12
click at [54, 528] on div "Pen" at bounding box center [48, 672] width 17 height 10
click at [44, 346] on div at bounding box center [34, 337] width 23 height 23
click at [44, 212] on div at bounding box center [34, 214] width 23 height 23
click at [367, 528] on div "Undo" at bounding box center [378, 672] width 24 height 10
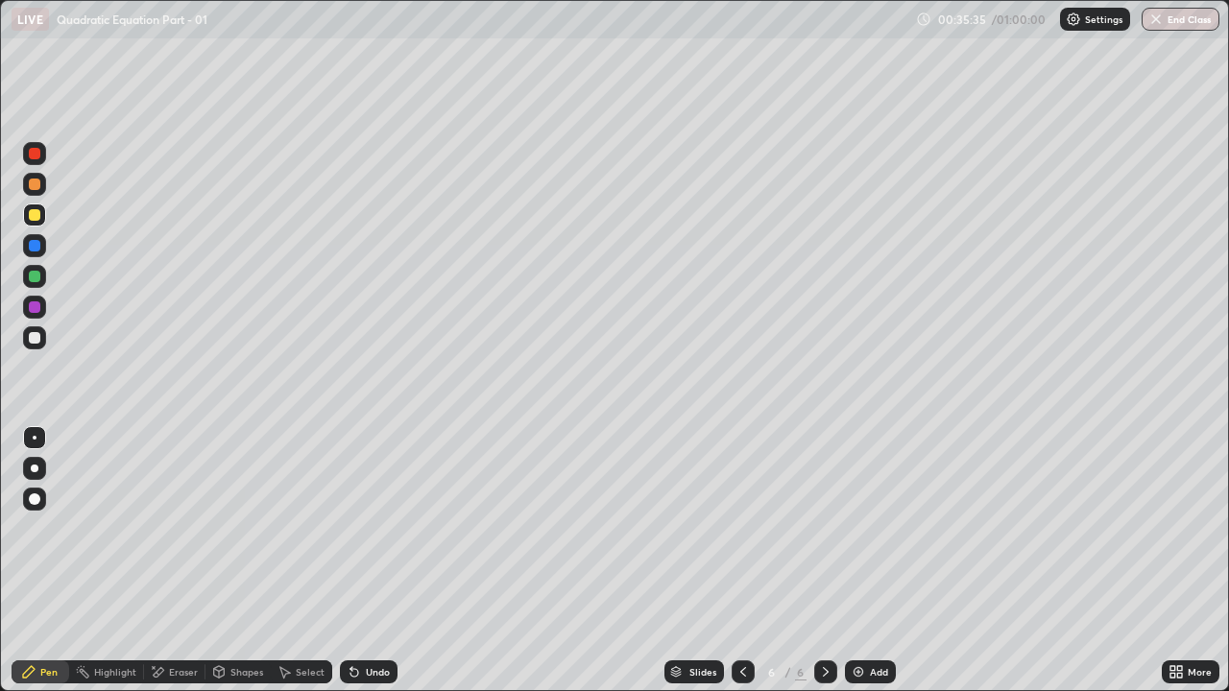
click at [36, 338] on div at bounding box center [35, 338] width 12 height 12
click at [362, 528] on div "Undo" at bounding box center [369, 671] width 58 height 23
click at [36, 276] on div at bounding box center [35, 277] width 12 height 12
click at [380, 528] on div "Undo" at bounding box center [369, 671] width 58 height 23
click at [370, 528] on div "Undo" at bounding box center [378, 672] width 24 height 10
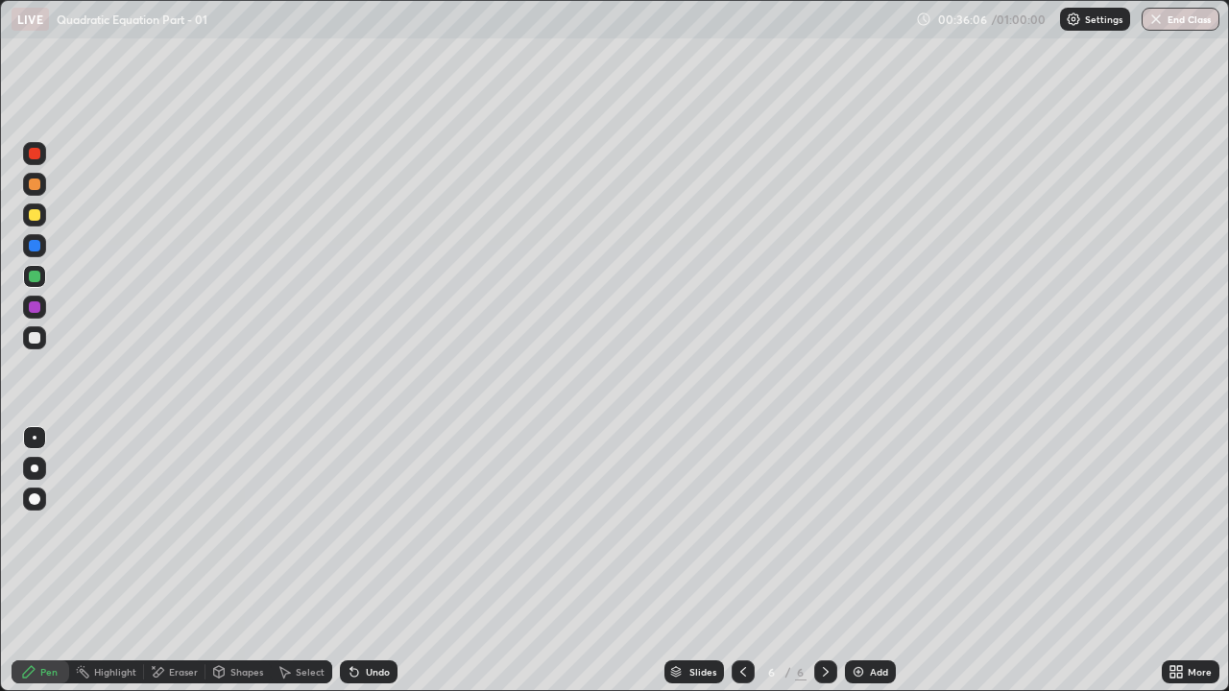
click at [375, 528] on div "Undo" at bounding box center [378, 672] width 24 height 10
click at [370, 528] on div "Undo" at bounding box center [369, 671] width 58 height 23
click at [376, 528] on div "Undo" at bounding box center [378, 672] width 24 height 10
click at [36, 338] on div at bounding box center [35, 338] width 12 height 12
click at [36, 276] on div at bounding box center [35, 277] width 12 height 12
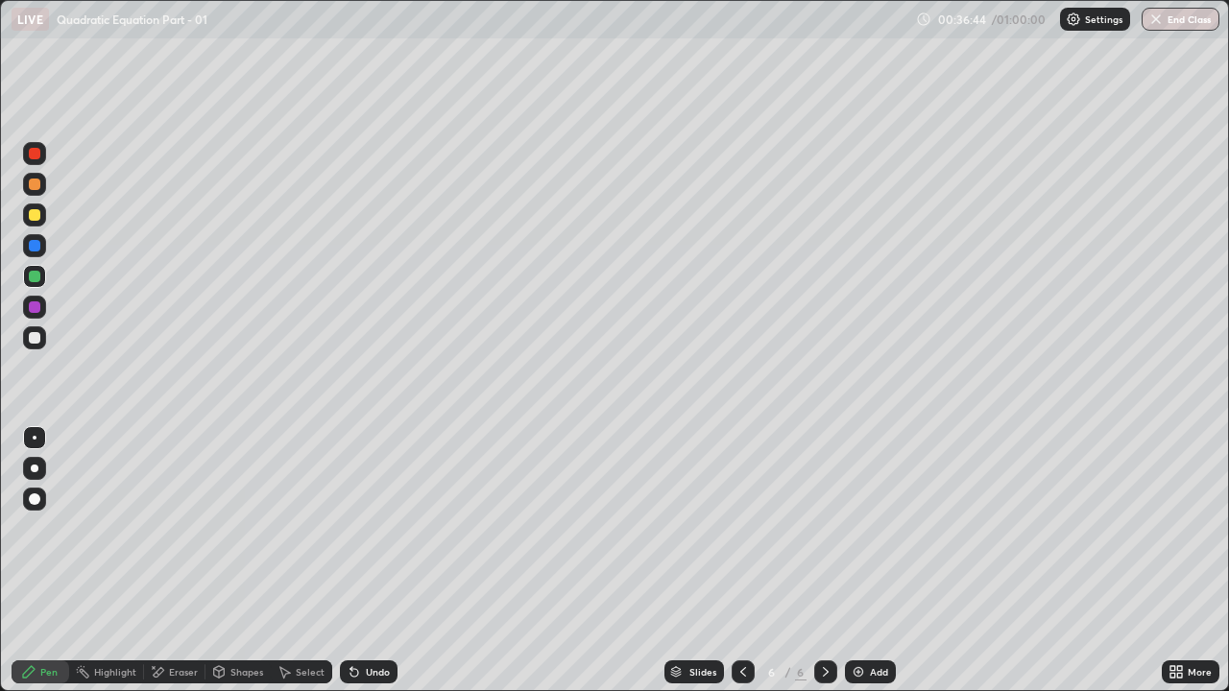
click at [37, 339] on div at bounding box center [35, 338] width 12 height 12
click at [741, 528] on icon at bounding box center [742, 671] width 15 height 15
click at [742, 528] on icon at bounding box center [742, 671] width 15 height 15
click at [821, 528] on div at bounding box center [825, 671] width 23 height 23
click at [819, 528] on div at bounding box center [825, 672] width 23 height 38
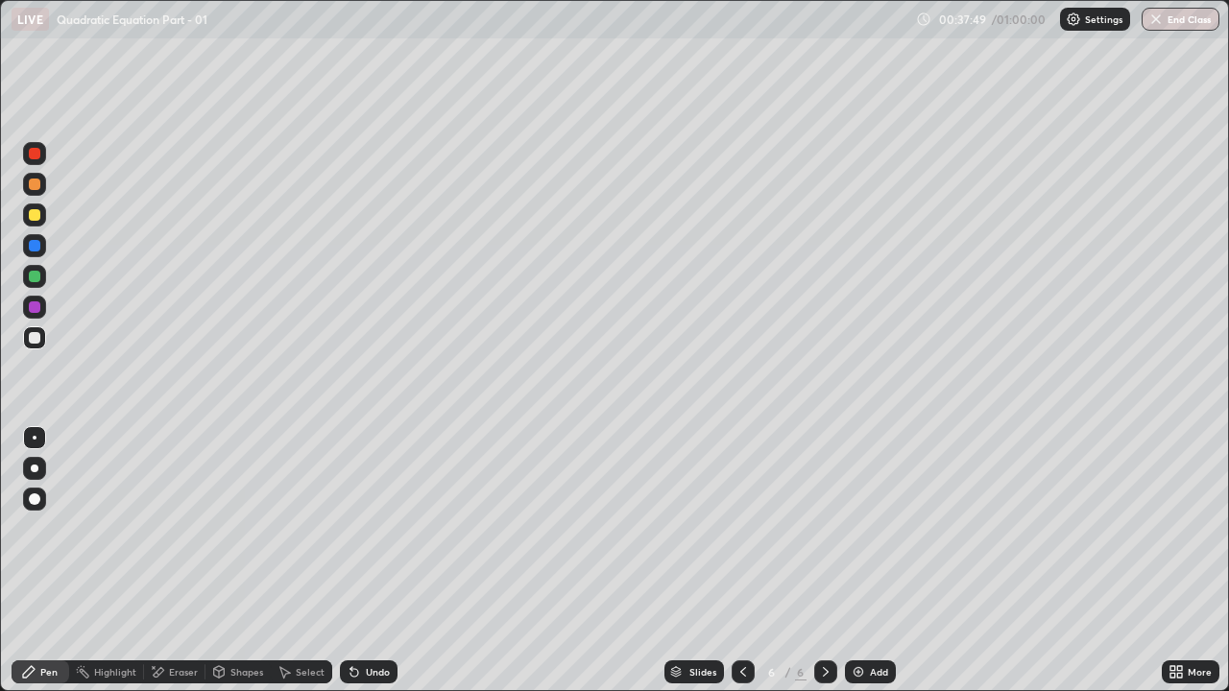
click at [38, 275] on div at bounding box center [35, 277] width 12 height 12
click at [190, 528] on div "Eraser" at bounding box center [183, 672] width 29 height 10
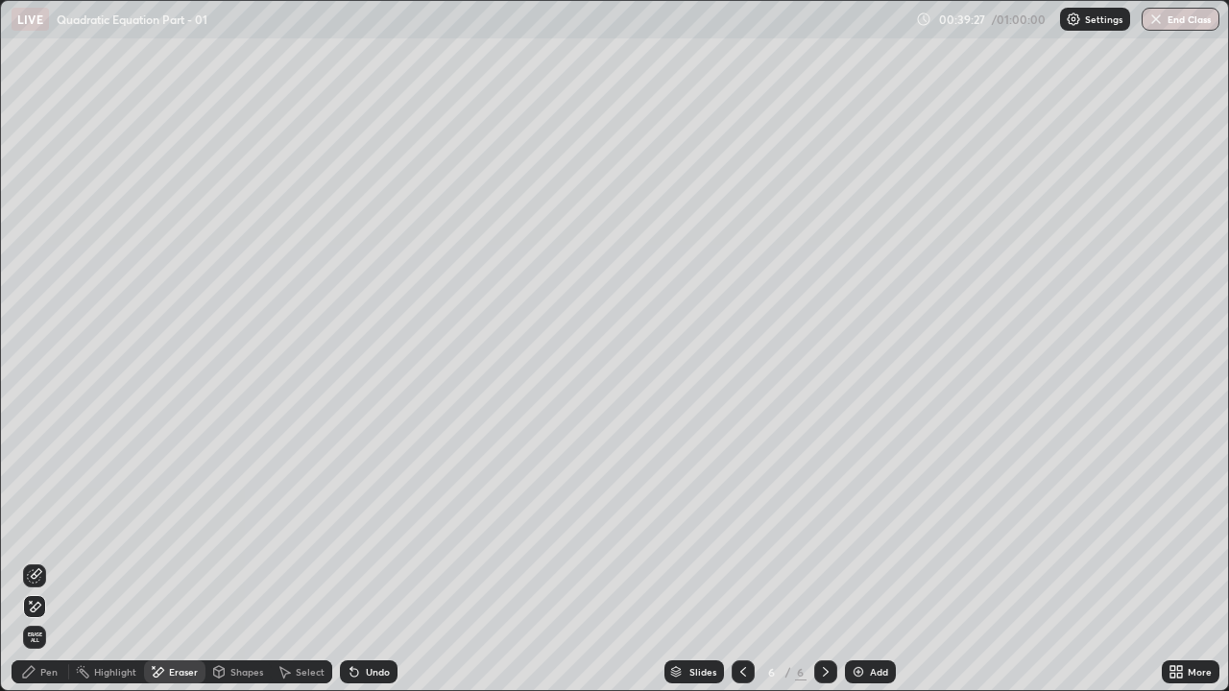
click at [43, 528] on div at bounding box center [34, 606] width 23 height 23
click at [48, 528] on div "Pen" at bounding box center [48, 672] width 17 height 10
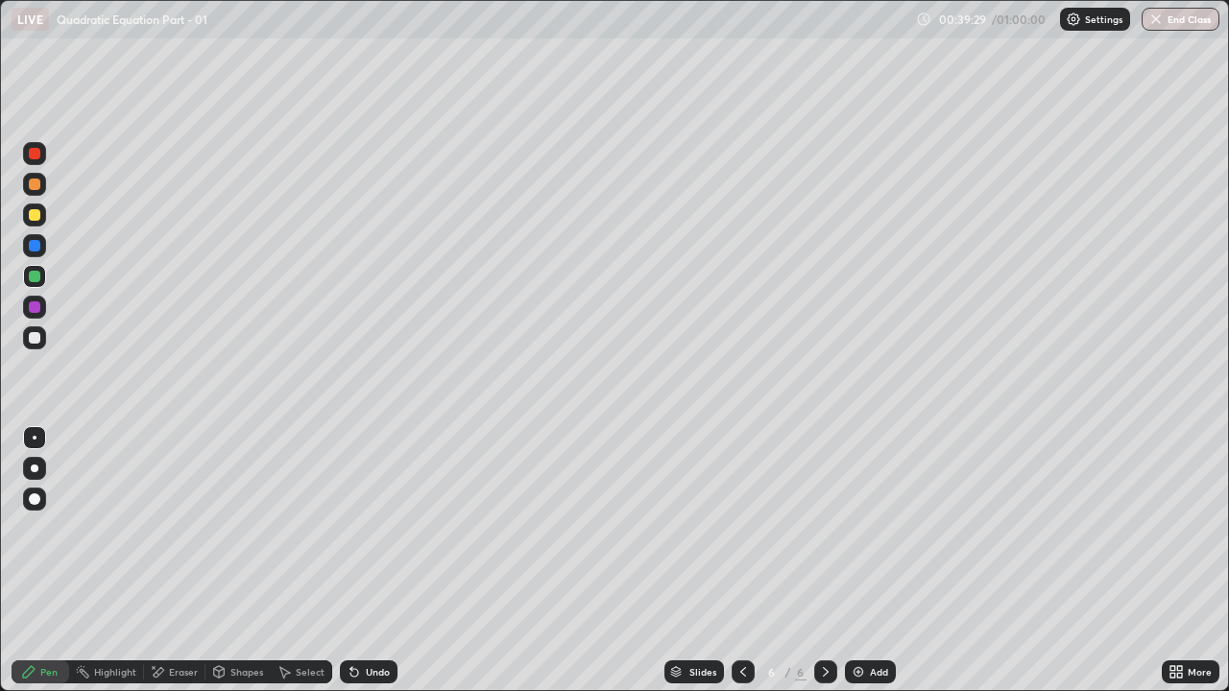
click at [41, 332] on div at bounding box center [34, 337] width 23 height 23
click at [39, 285] on div at bounding box center [34, 276] width 23 height 23
click at [870, 528] on div "Add" at bounding box center [879, 672] width 18 height 10
click at [36, 220] on div at bounding box center [35, 215] width 12 height 12
click at [351, 528] on icon at bounding box center [354, 673] width 8 height 8
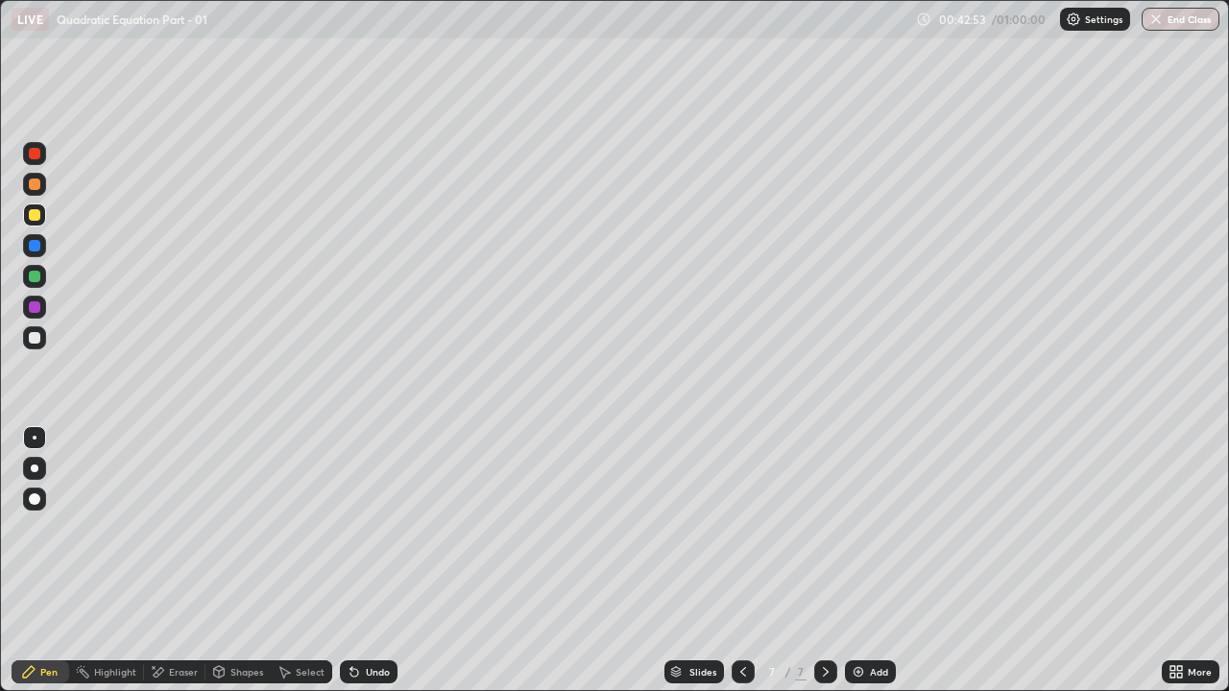
click at [39, 337] on div at bounding box center [35, 338] width 12 height 12
click at [37, 217] on div at bounding box center [35, 215] width 12 height 12
click at [36, 339] on div at bounding box center [35, 338] width 12 height 12
click at [371, 528] on div "Undo" at bounding box center [378, 672] width 24 height 10
click at [360, 528] on div "Undo" at bounding box center [369, 671] width 58 height 23
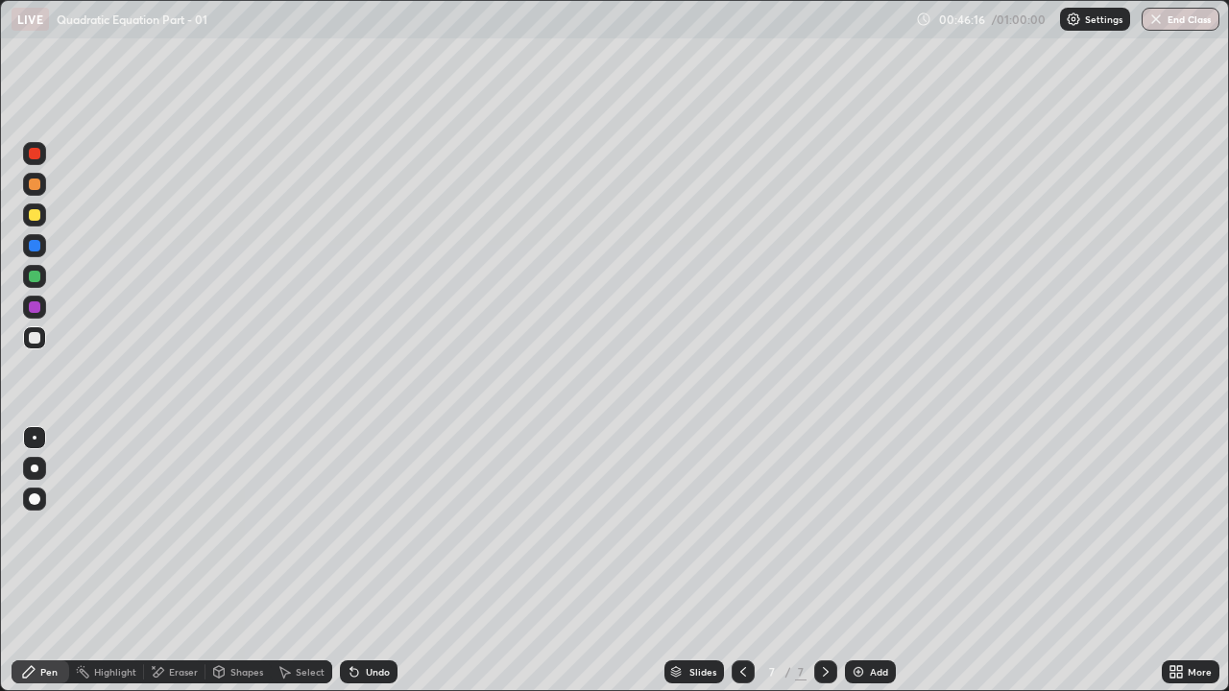
click at [346, 528] on div "Undo" at bounding box center [369, 671] width 58 height 23
click at [867, 528] on div "Add" at bounding box center [870, 671] width 51 height 23
click at [30, 216] on div at bounding box center [35, 215] width 12 height 12
click at [35, 340] on div at bounding box center [35, 338] width 12 height 12
click at [166, 528] on div "Eraser" at bounding box center [174, 671] width 61 height 23
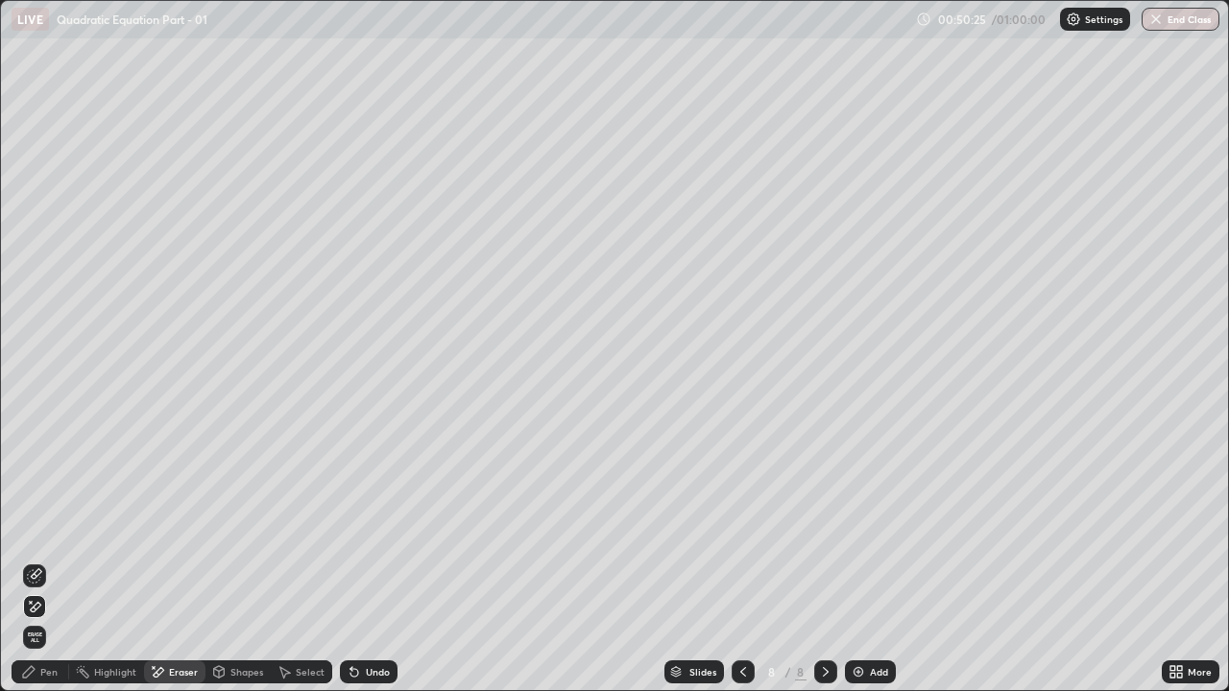
click at [50, 528] on div "Pen" at bounding box center [41, 671] width 58 height 23
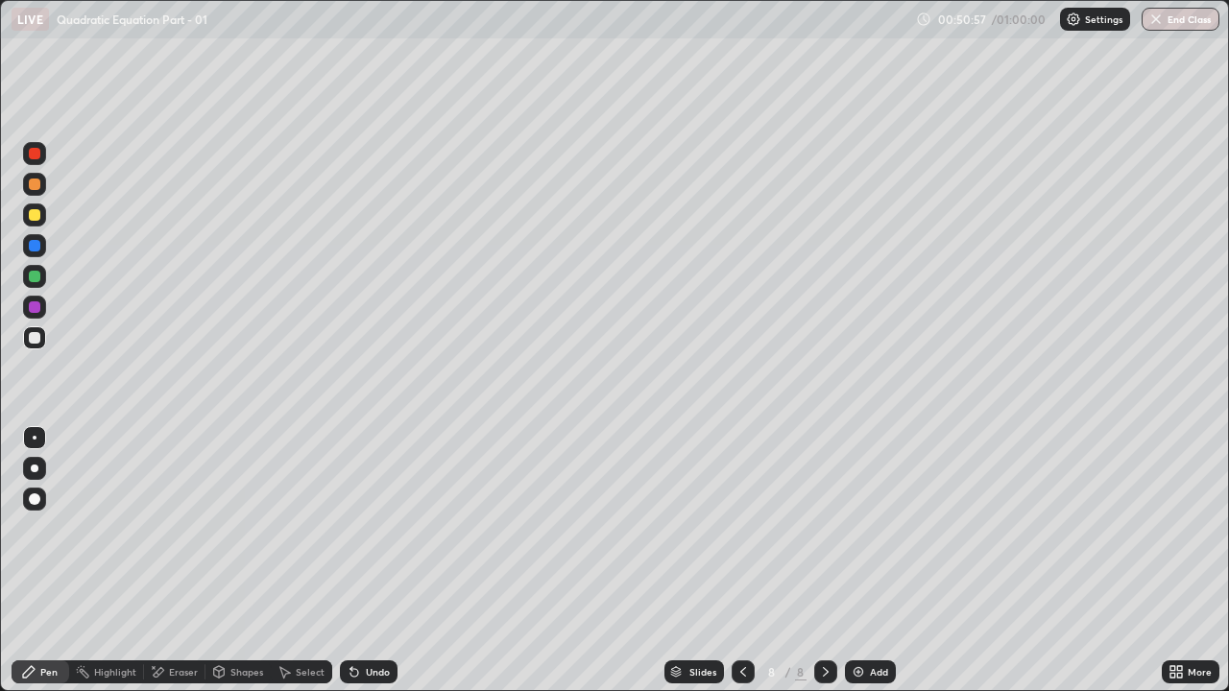
click at [226, 528] on div "Shapes" at bounding box center [237, 671] width 65 height 23
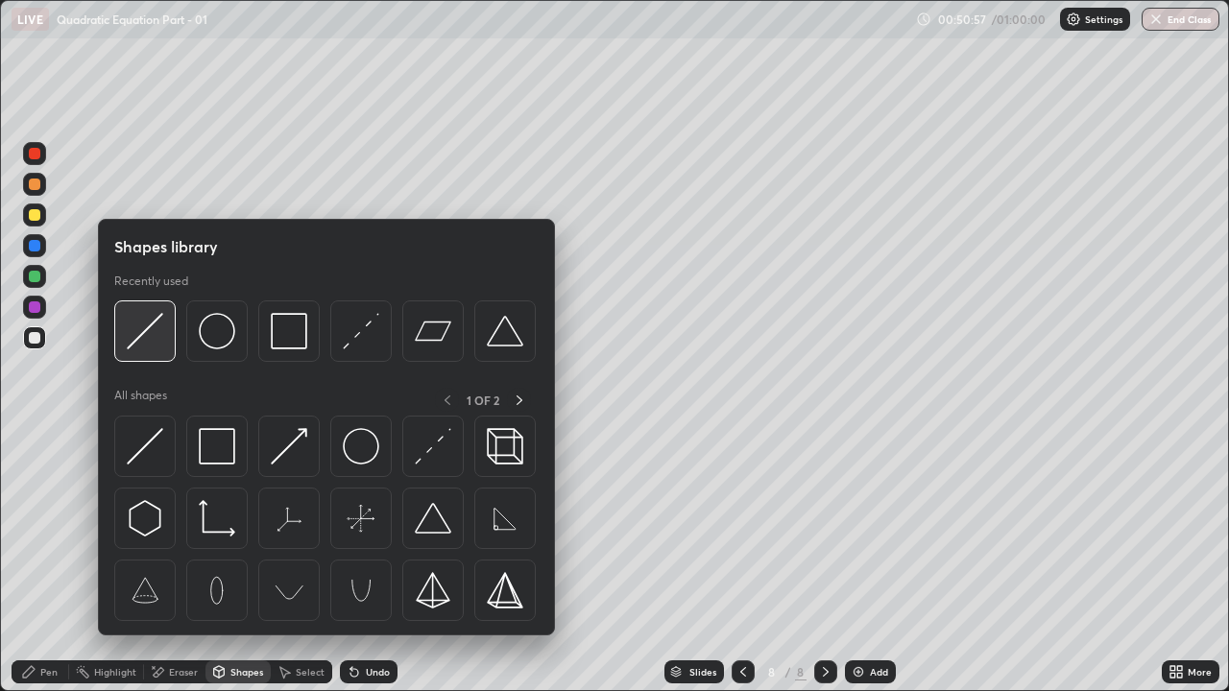
click at [149, 336] on img at bounding box center [145, 331] width 36 height 36
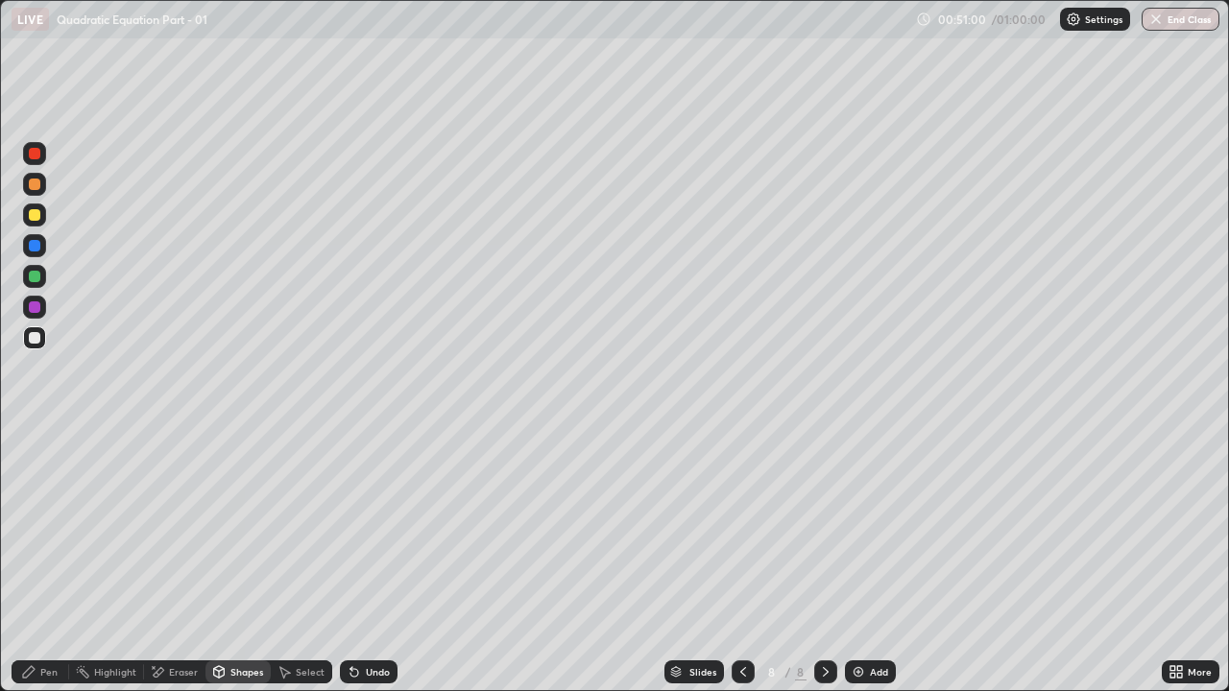
click at [44, 528] on div "Pen" at bounding box center [41, 671] width 58 height 23
click at [36, 215] on div at bounding box center [35, 215] width 12 height 12
click at [41, 219] on div at bounding box center [34, 214] width 23 height 23
click at [35, 339] on div at bounding box center [35, 338] width 12 height 12
click at [30, 275] on div at bounding box center [35, 277] width 12 height 12
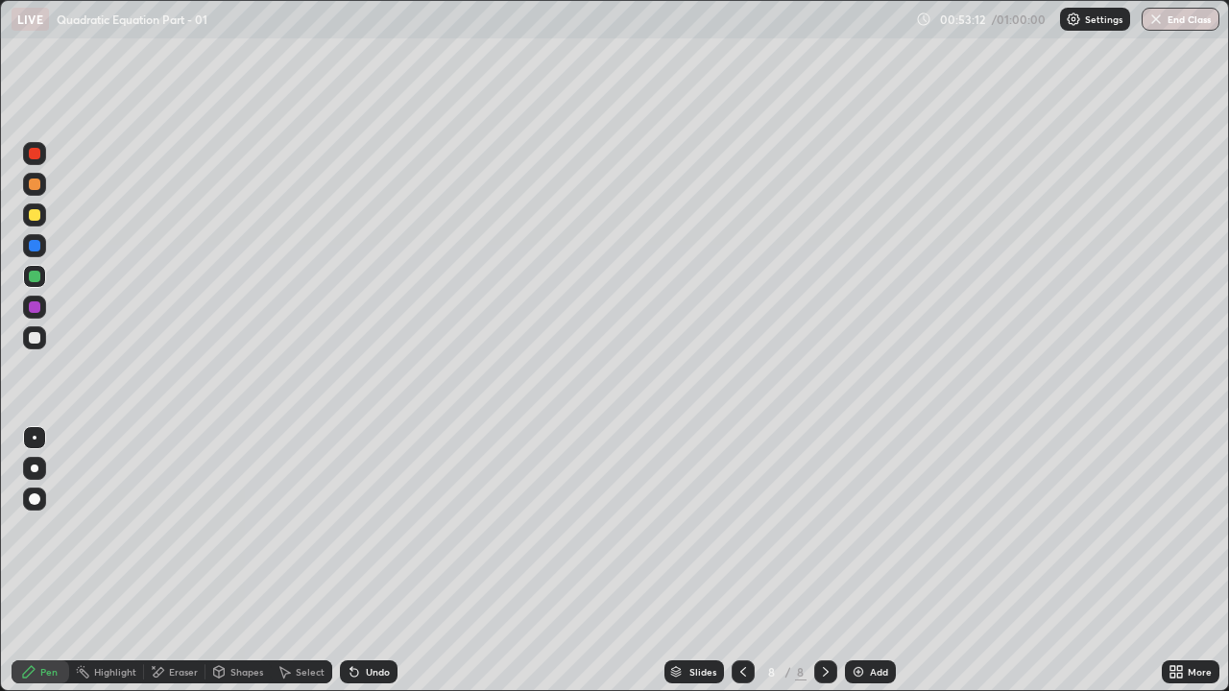
click at [386, 528] on div "Undo" at bounding box center [378, 672] width 24 height 10
click at [36, 338] on div at bounding box center [35, 338] width 12 height 12
click at [374, 528] on div "Undo" at bounding box center [378, 672] width 24 height 10
click at [955, 22] on div "00:56:23" at bounding box center [964, 19] width 54 height 12
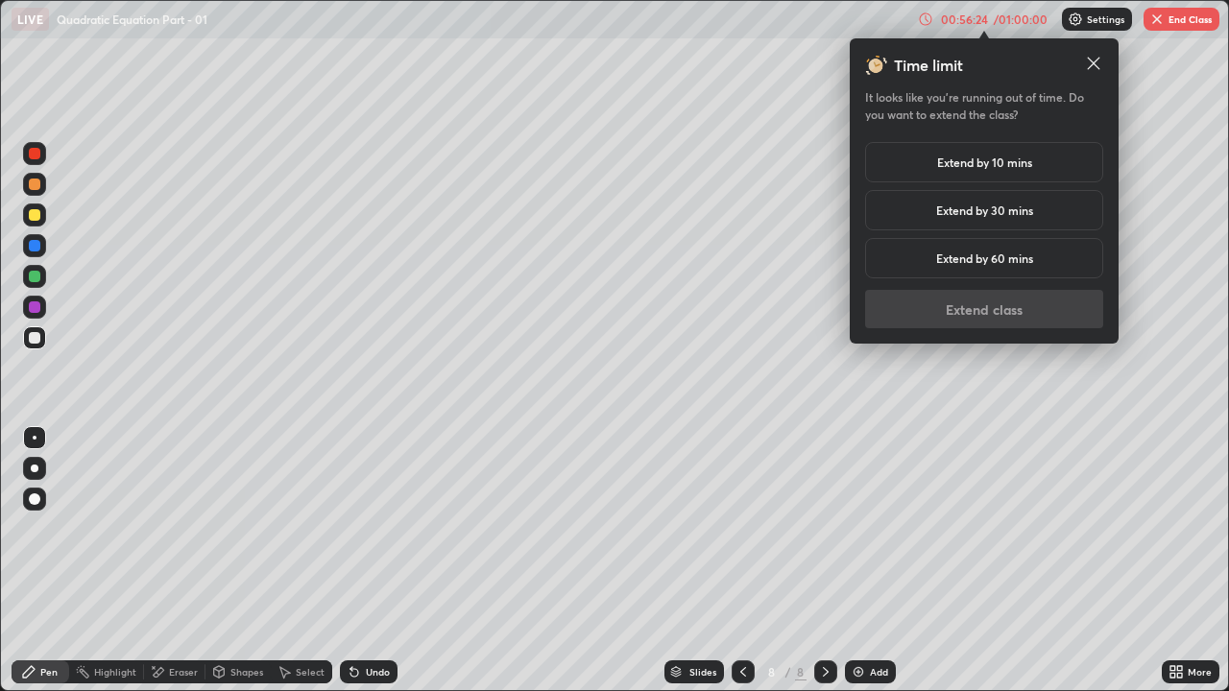
click at [982, 167] on h5 "Extend by 10 mins" at bounding box center [984, 162] width 95 height 17
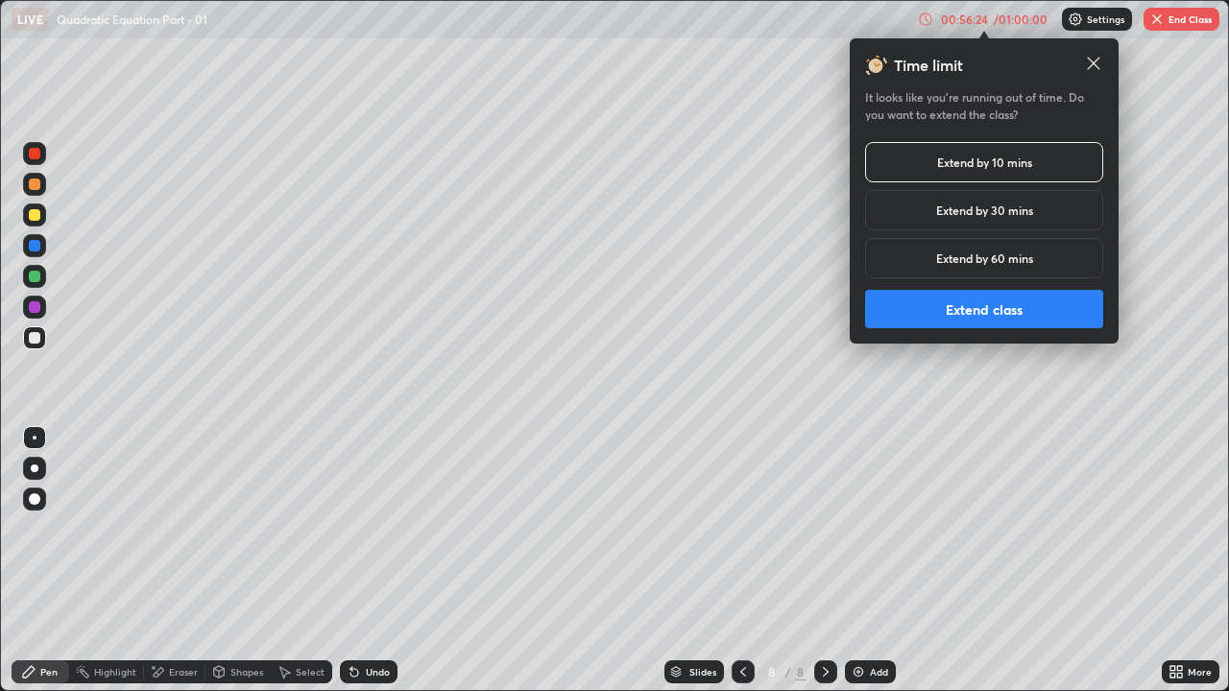
click at [1010, 300] on button "Extend class" at bounding box center [984, 309] width 238 height 38
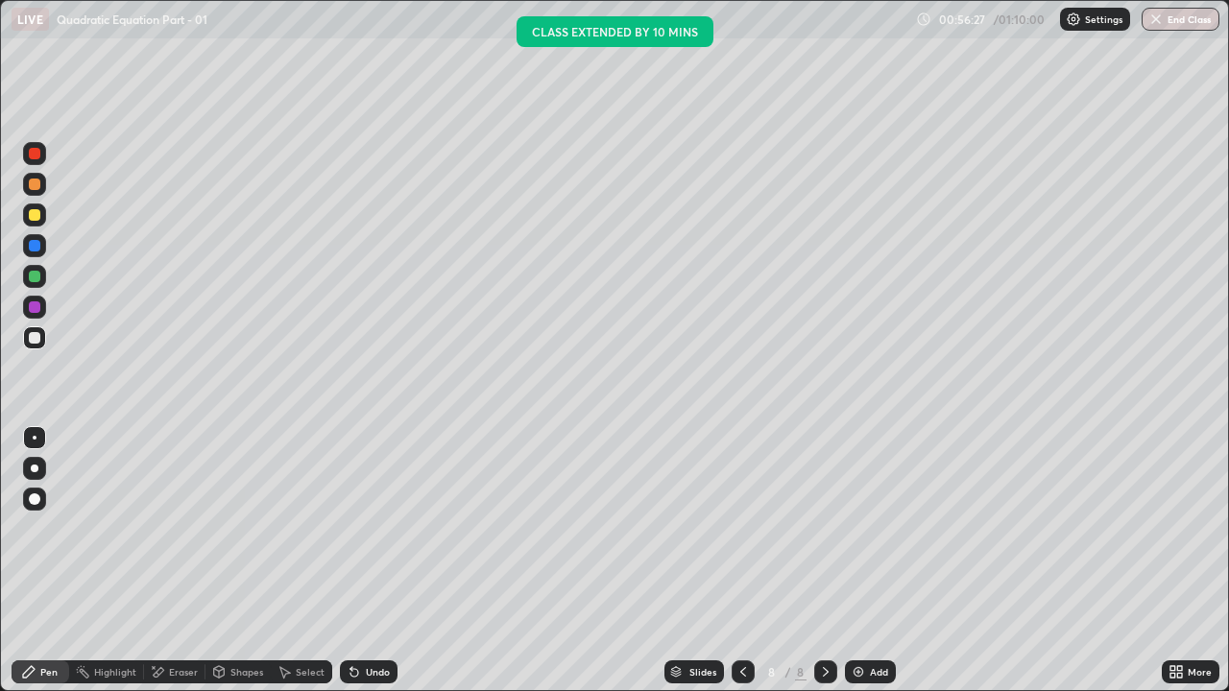
click at [892, 528] on div "Add" at bounding box center [870, 671] width 51 height 23
click at [55, 528] on div "Pen" at bounding box center [41, 671] width 58 height 23
click at [36, 338] on div at bounding box center [35, 338] width 12 height 12
click at [36, 279] on div at bounding box center [35, 277] width 12 height 12
click at [35, 217] on div at bounding box center [35, 215] width 12 height 12
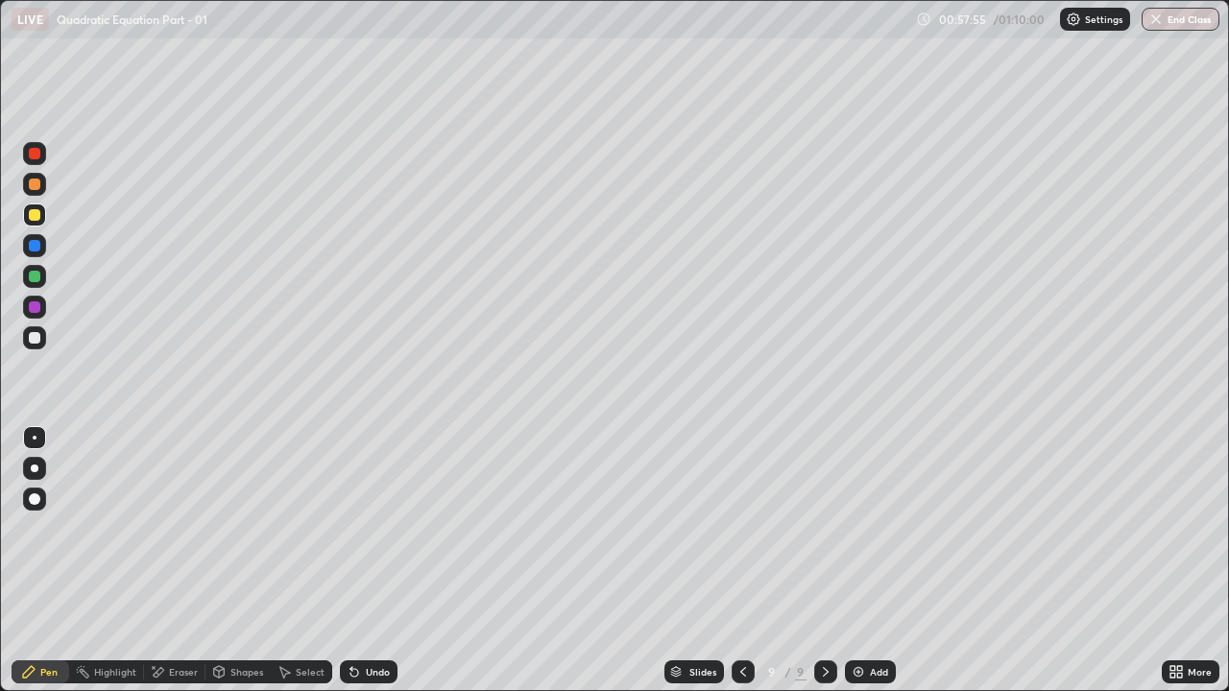
click at [377, 528] on div "Undo" at bounding box center [378, 672] width 24 height 10
click at [370, 528] on div "Undo" at bounding box center [378, 672] width 24 height 10
click at [369, 528] on div "Undo" at bounding box center [369, 671] width 58 height 23
click at [705, 528] on div "Slides" at bounding box center [694, 671] width 60 height 23
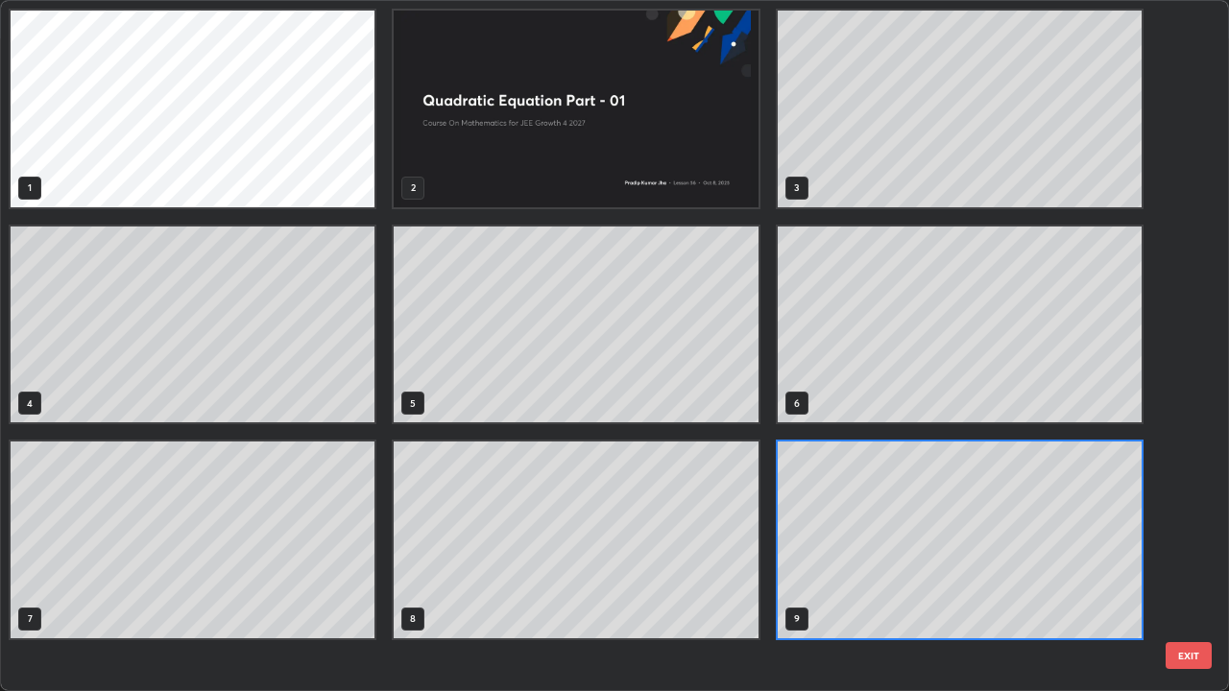
scroll to position [683, 1217]
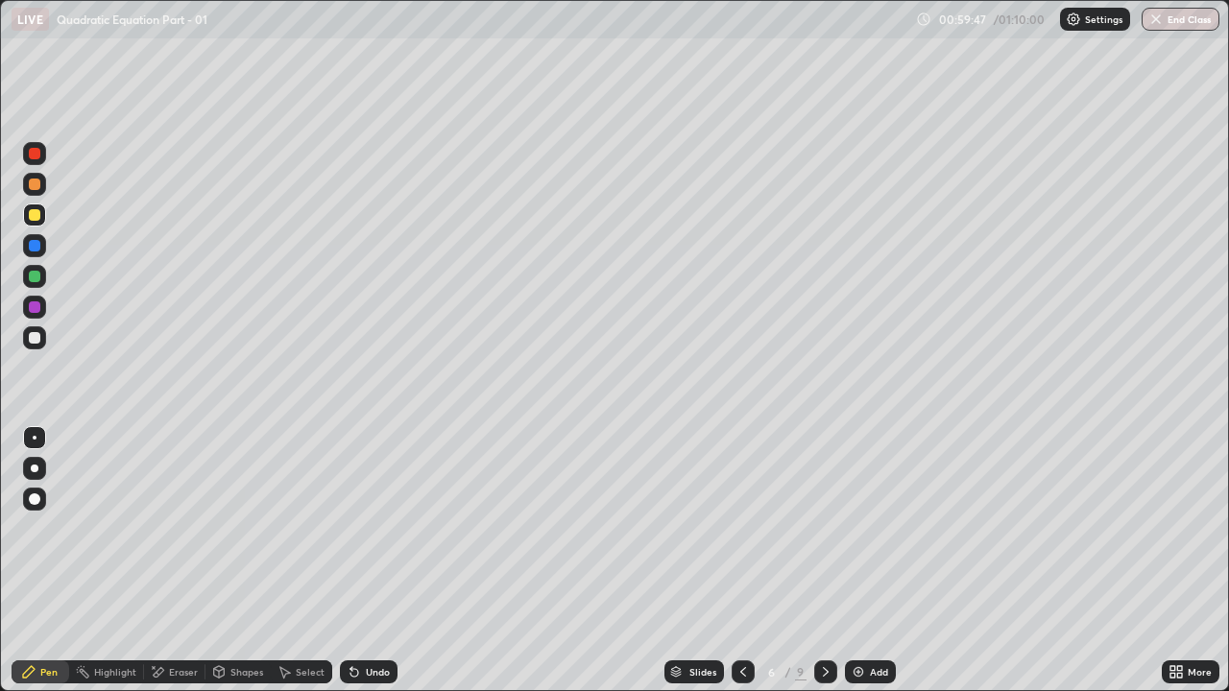
click at [824, 528] on icon at bounding box center [825, 671] width 15 height 15
click at [825, 528] on icon at bounding box center [825, 671] width 15 height 15
click at [35, 340] on div at bounding box center [35, 338] width 12 height 12
click at [176, 528] on div "Eraser" at bounding box center [174, 671] width 61 height 23
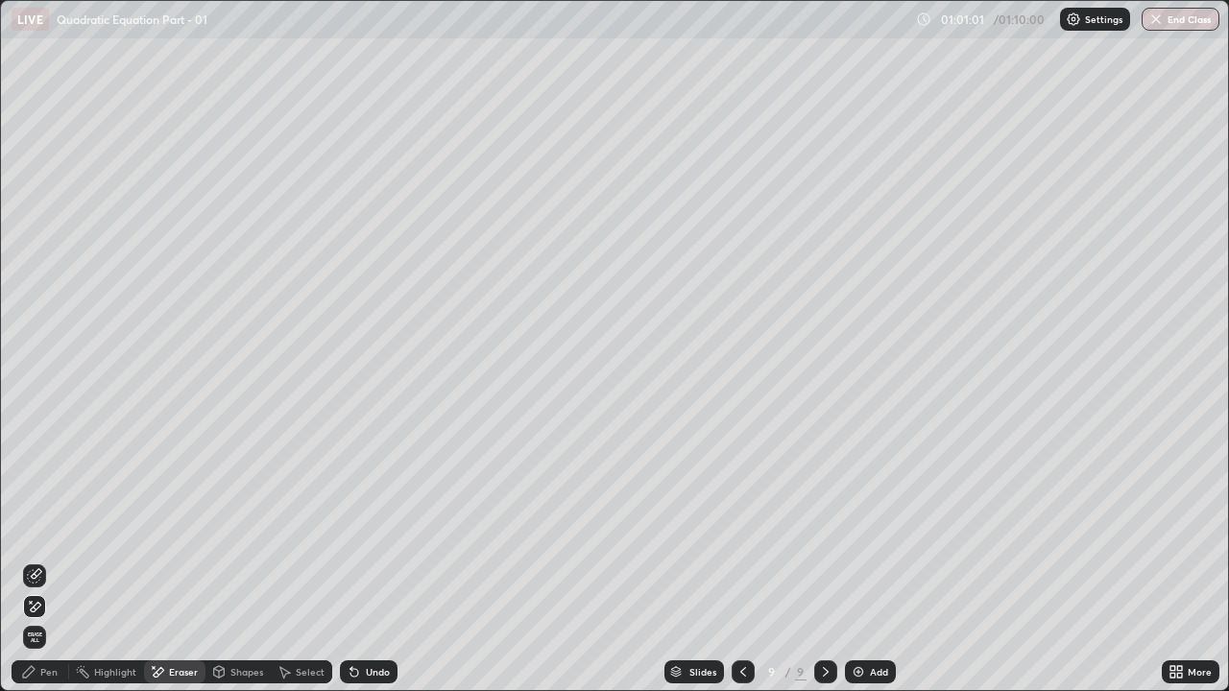
click at [49, 528] on div "Pen" at bounding box center [41, 671] width 58 height 23
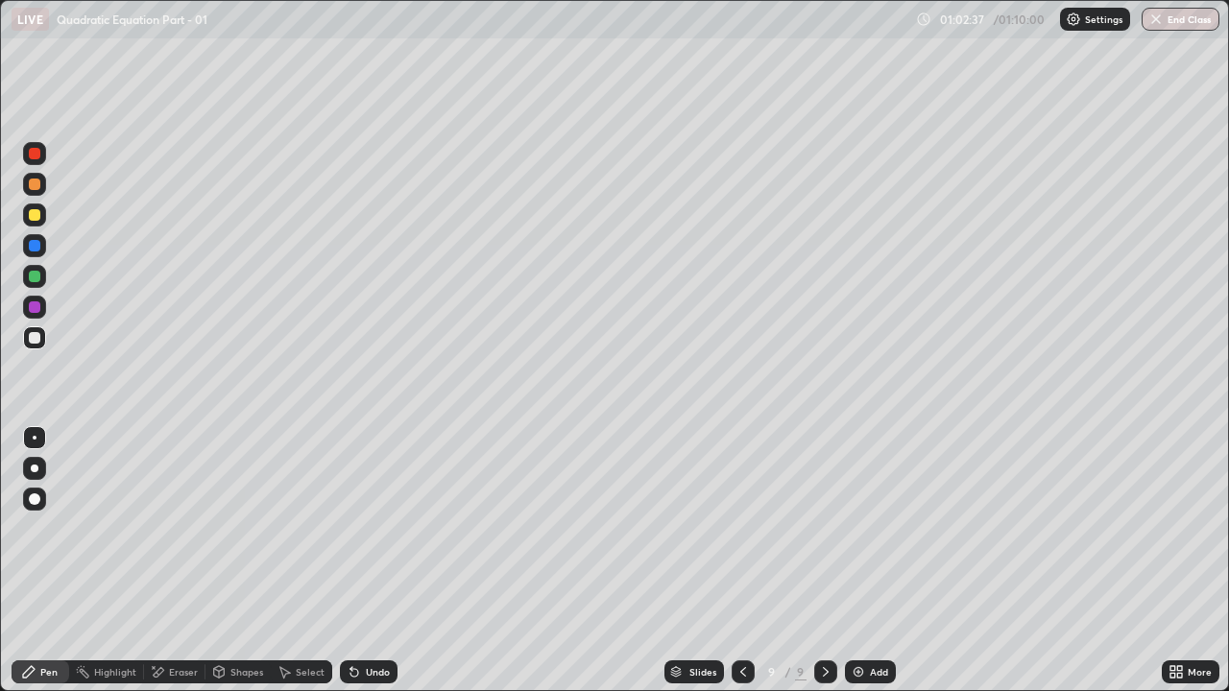
click at [861, 528] on img at bounding box center [857, 671] width 15 height 15
click at [367, 528] on div "Undo" at bounding box center [378, 672] width 24 height 10
click at [742, 528] on div at bounding box center [741, 671] width 23 height 23
click at [823, 528] on icon at bounding box center [825, 671] width 15 height 15
click at [740, 528] on icon at bounding box center [741, 671] width 15 height 15
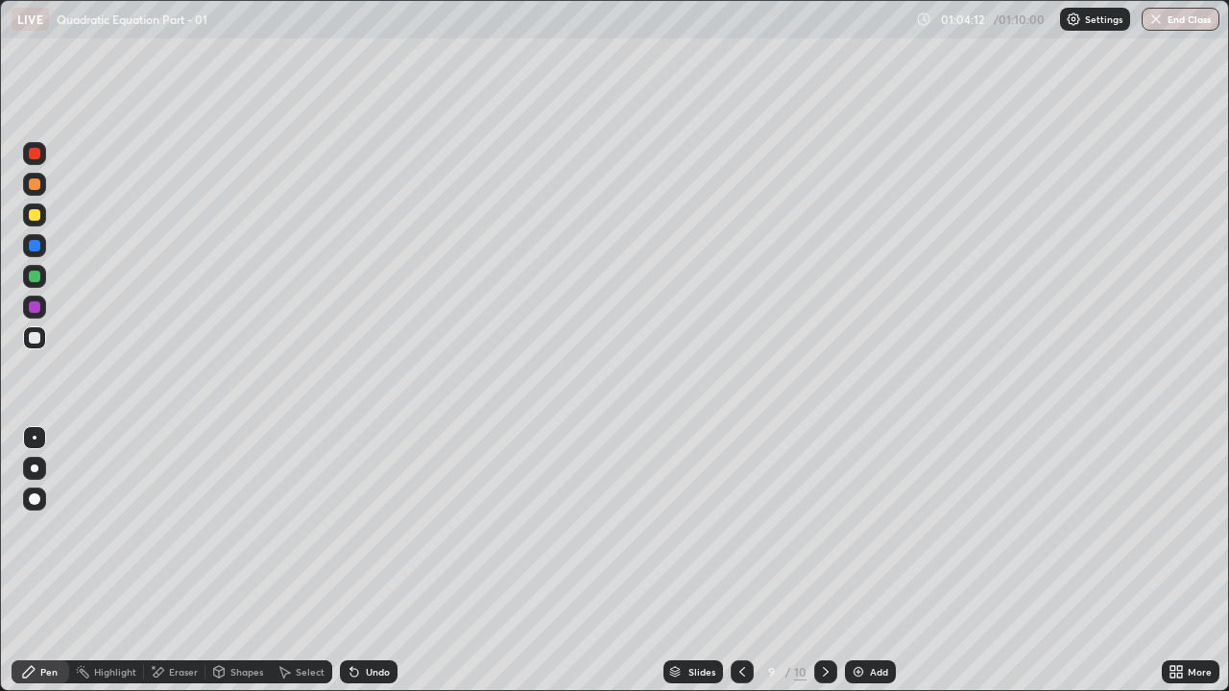
click at [816, 528] on div at bounding box center [825, 671] width 23 height 23
click at [743, 528] on icon at bounding box center [741, 671] width 15 height 15
click at [822, 528] on icon at bounding box center [825, 671] width 15 height 15
click at [743, 528] on div at bounding box center [741, 671] width 23 height 23
click at [829, 528] on icon at bounding box center [825, 671] width 15 height 15
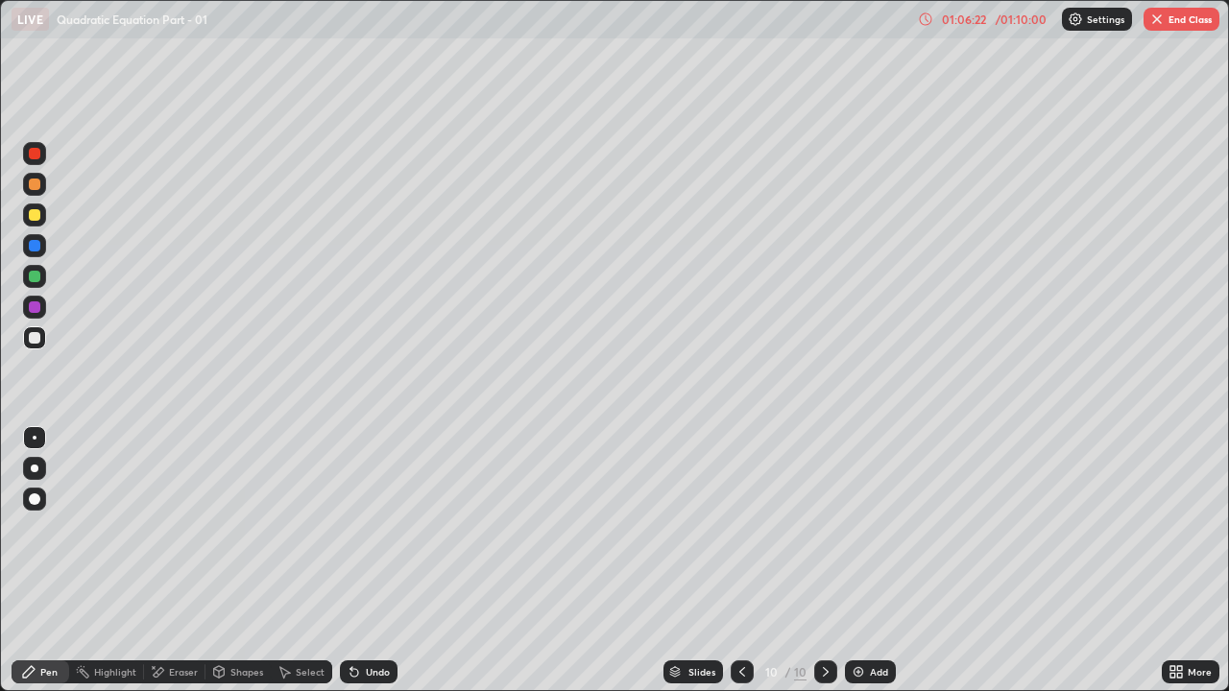
click at [739, 528] on icon at bounding box center [742, 672] width 6 height 10
click at [831, 528] on div at bounding box center [825, 672] width 23 height 38
click at [1189, 21] on button "End Class" at bounding box center [1181, 19] width 76 height 23
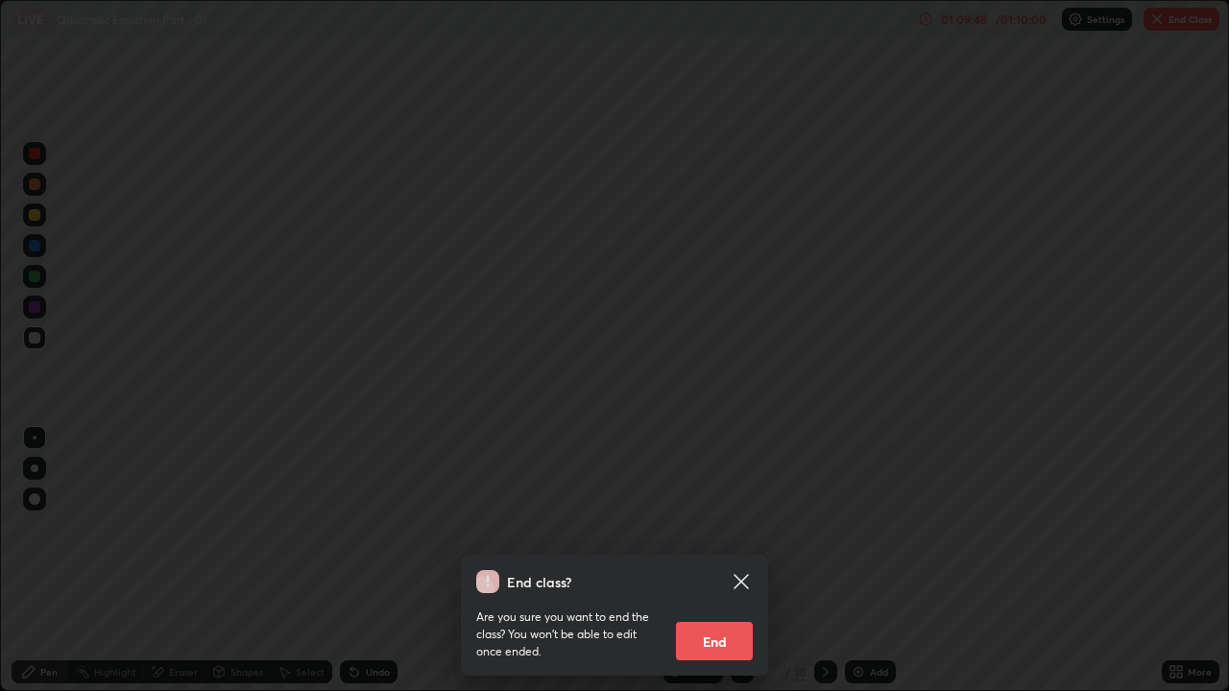
click at [746, 528] on button "End" at bounding box center [714, 641] width 77 height 38
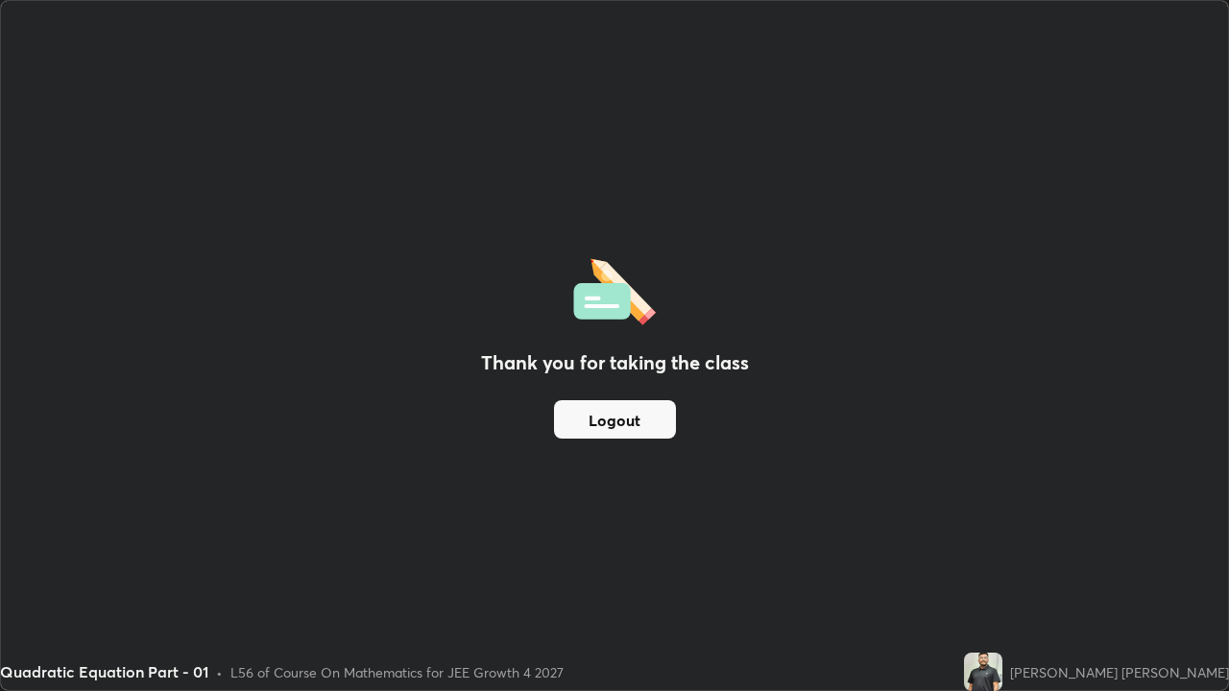
click at [717, 528] on div "Thank you for taking the class Logout" at bounding box center [614, 345] width 1227 height 689
click at [633, 416] on button "Logout" at bounding box center [615, 419] width 122 height 38
click at [628, 434] on button "Logout" at bounding box center [615, 419] width 122 height 38
